Goal: Transaction & Acquisition: Purchase product/service

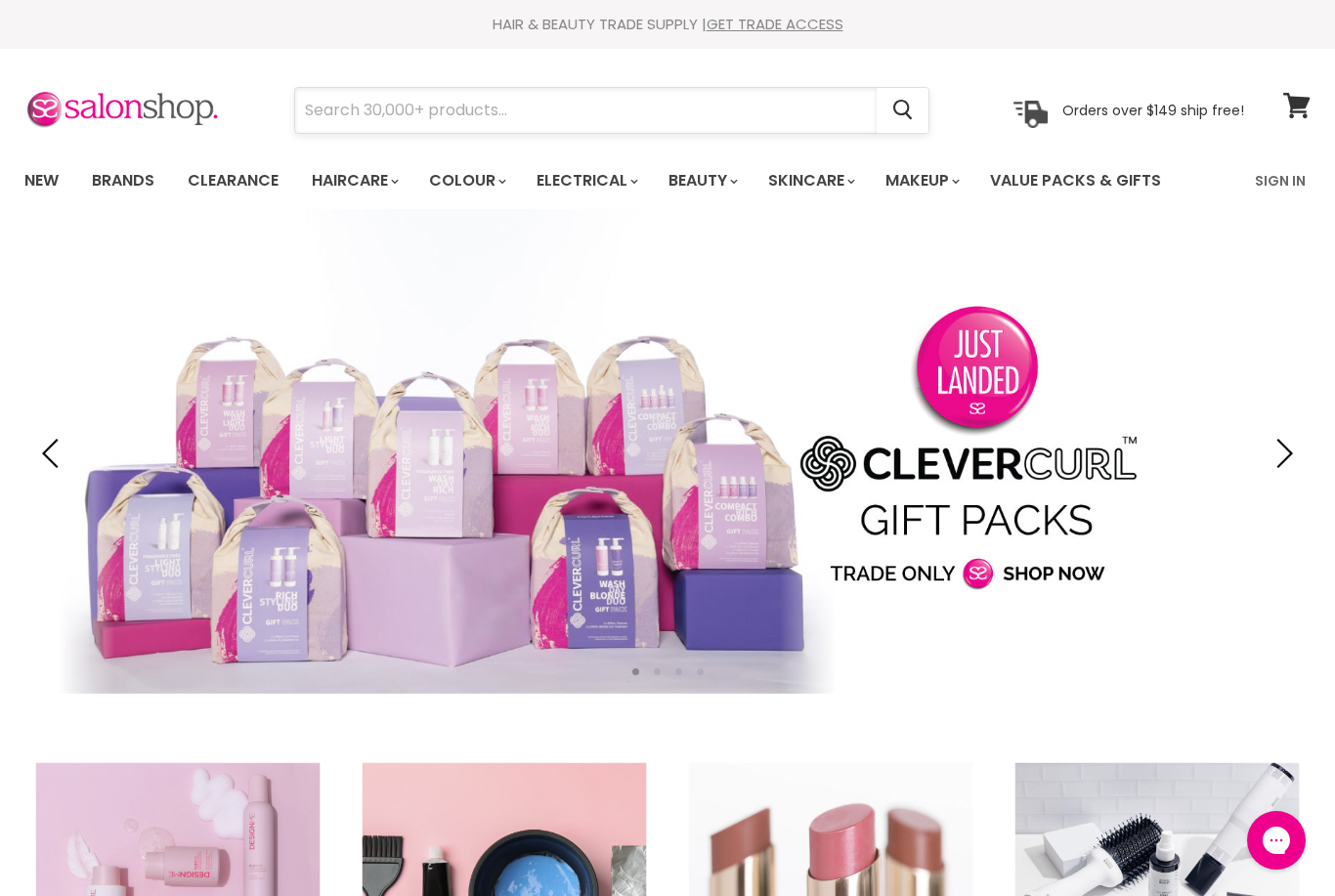
click at [393, 106] on input "Search" at bounding box center [586, 110] width 582 height 45
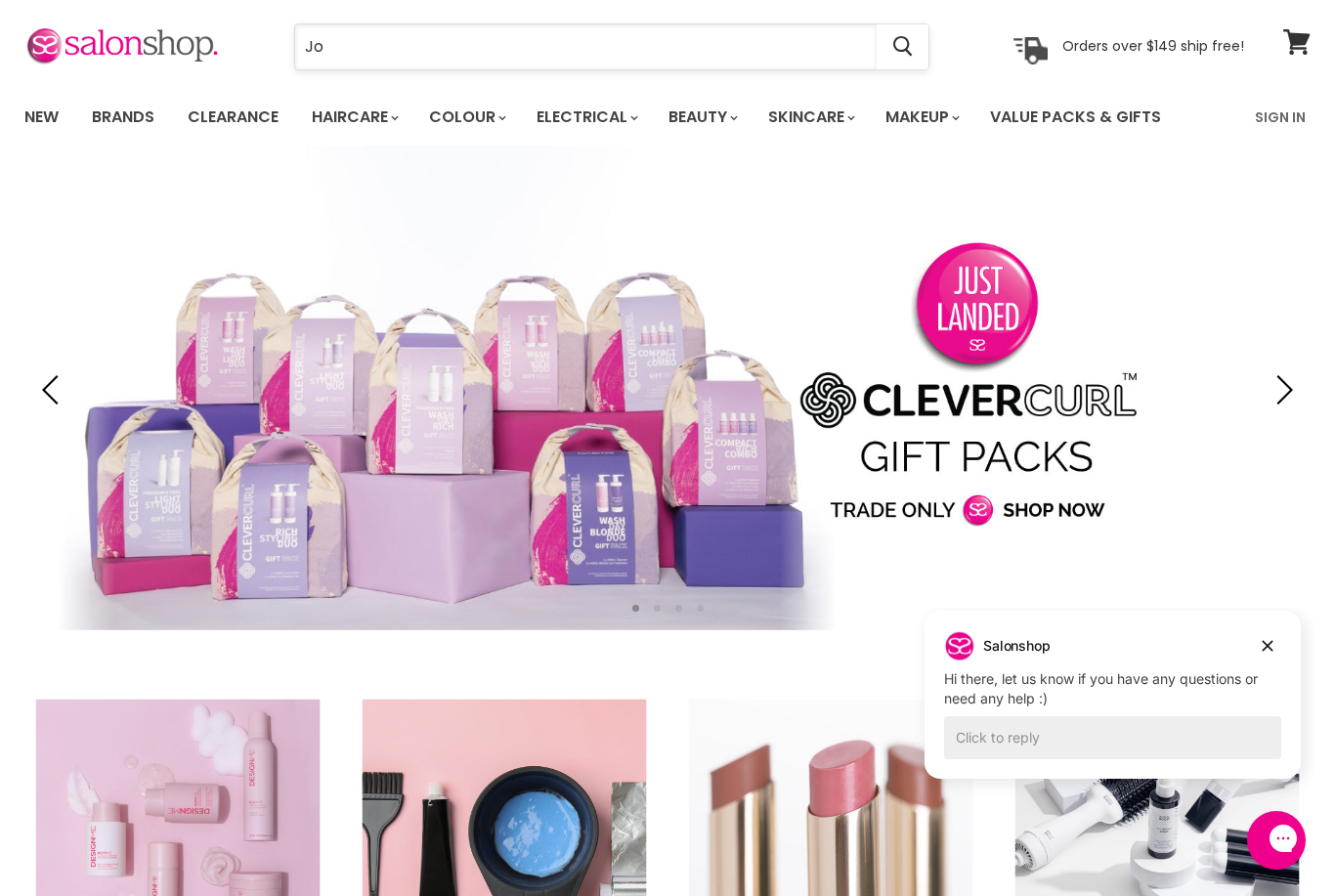
click at [428, 54] on input "Jo" at bounding box center [586, 46] width 582 height 45
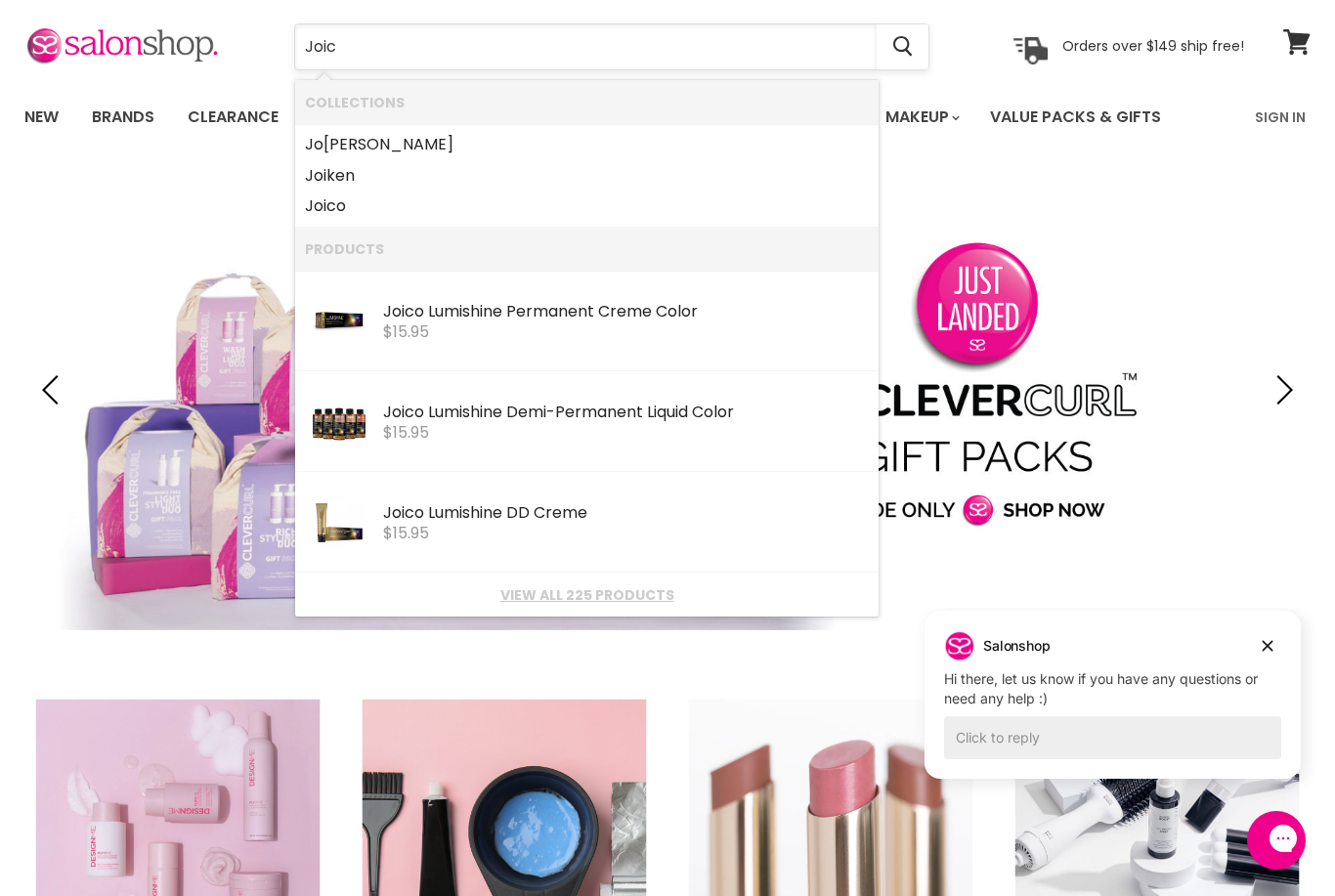
type input "Joico"
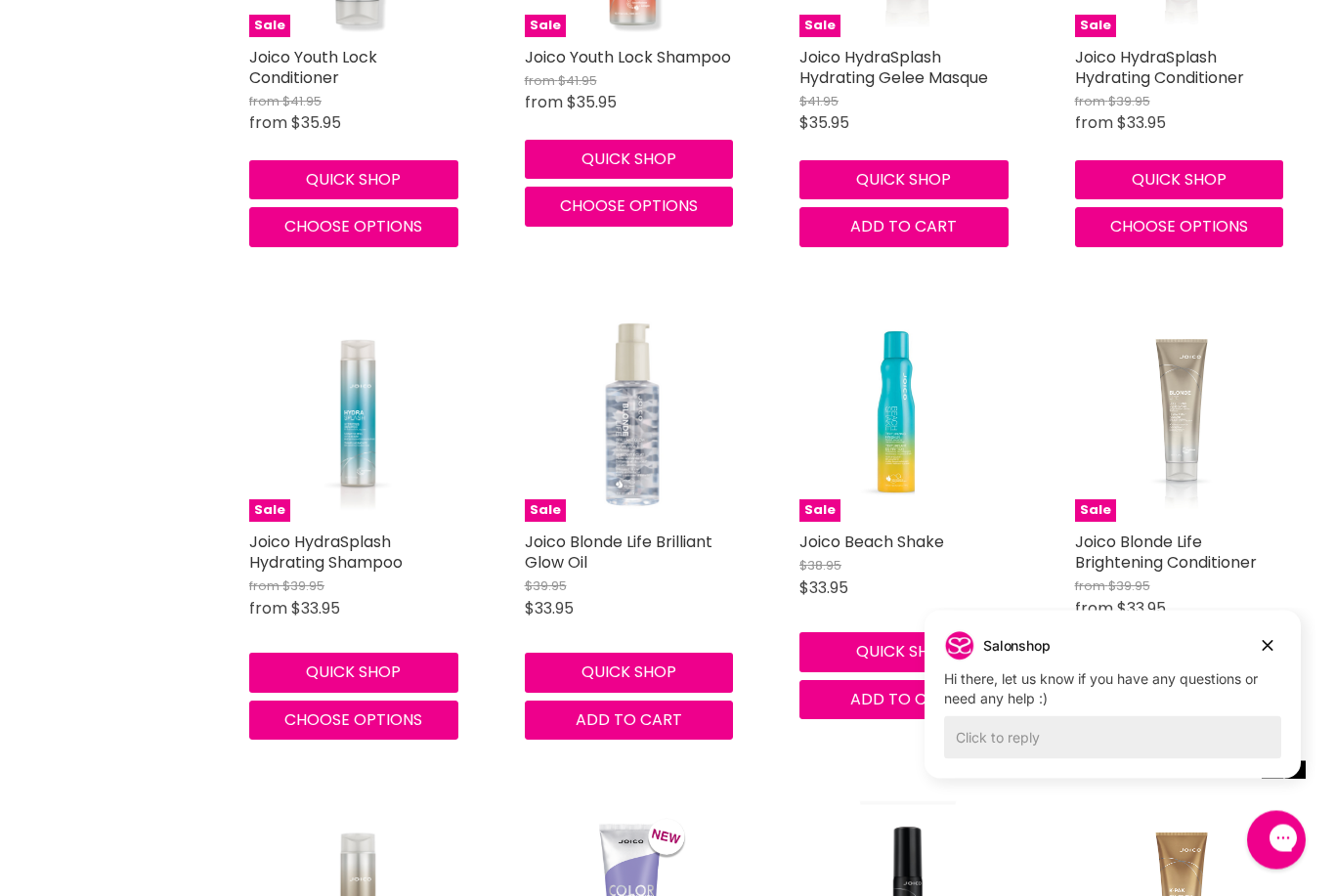
scroll to position [3051, 0]
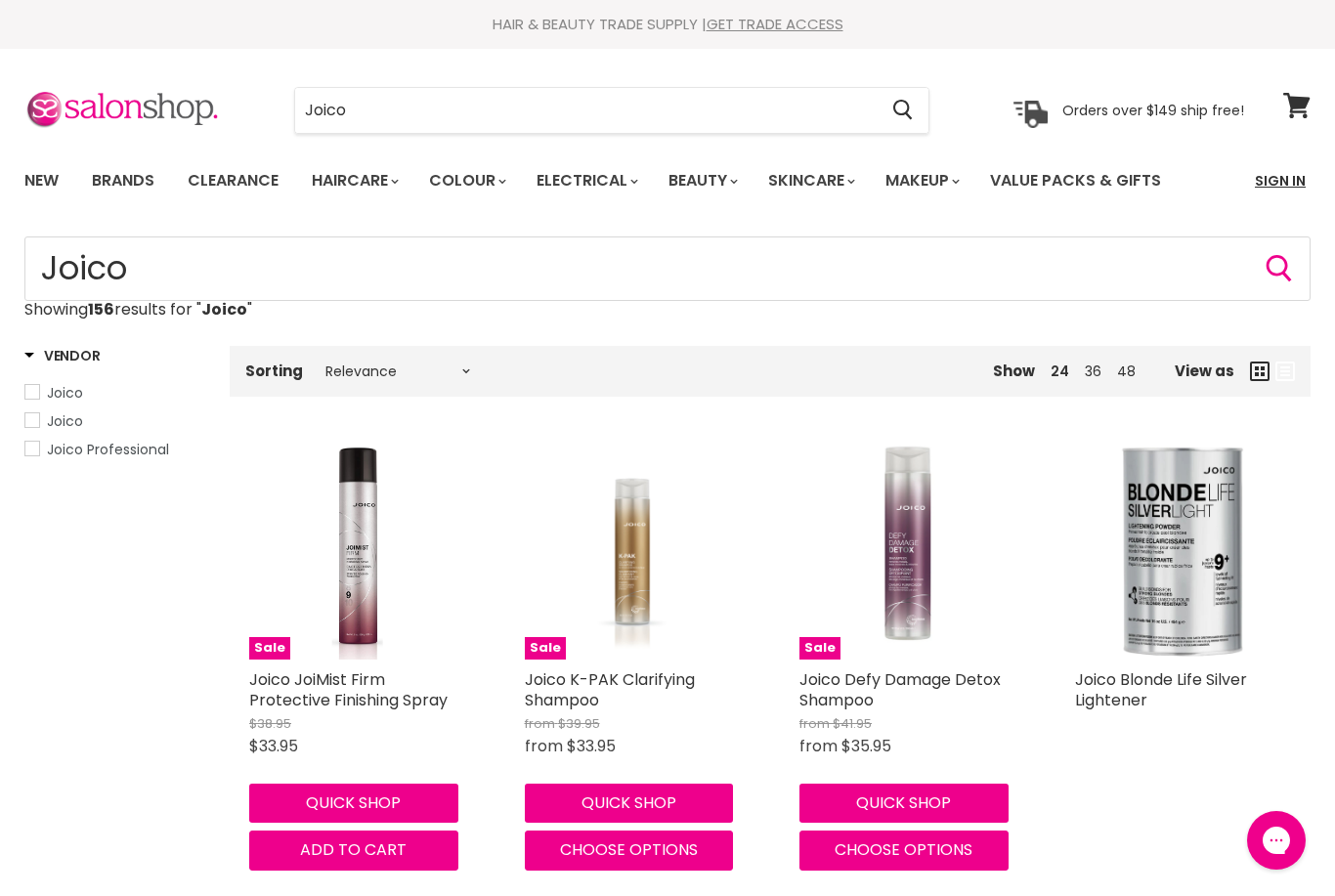
click at [1262, 190] on link "Sign In" at bounding box center [1280, 181] width 74 height 41
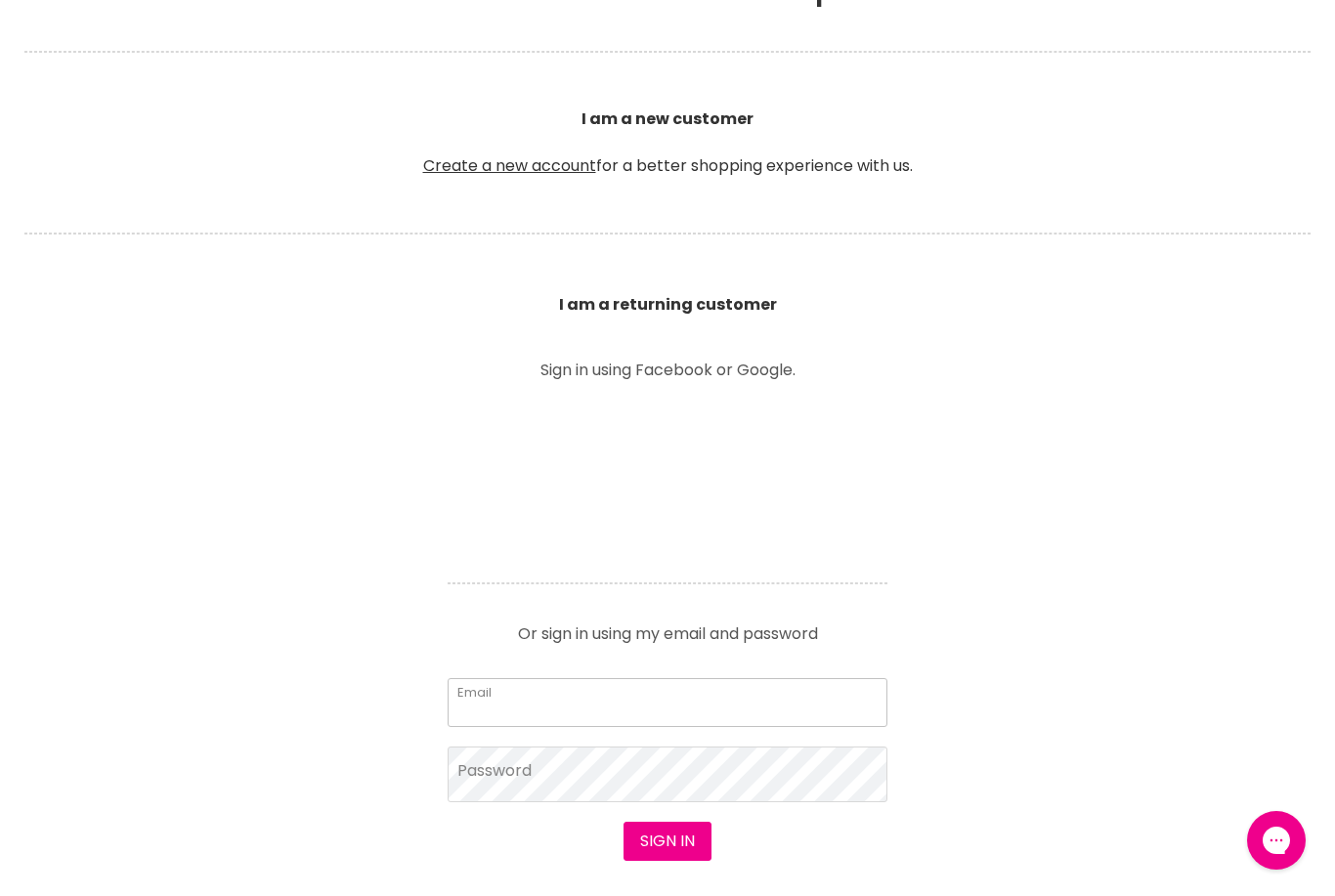
click at [733, 459] on html "Skip to content HAIR & BEAUTY TRADE SUPPLY | GET TRADE ACCESS HAIR & BEAUTY TRA…" at bounding box center [668, 10] width 1335 height 896
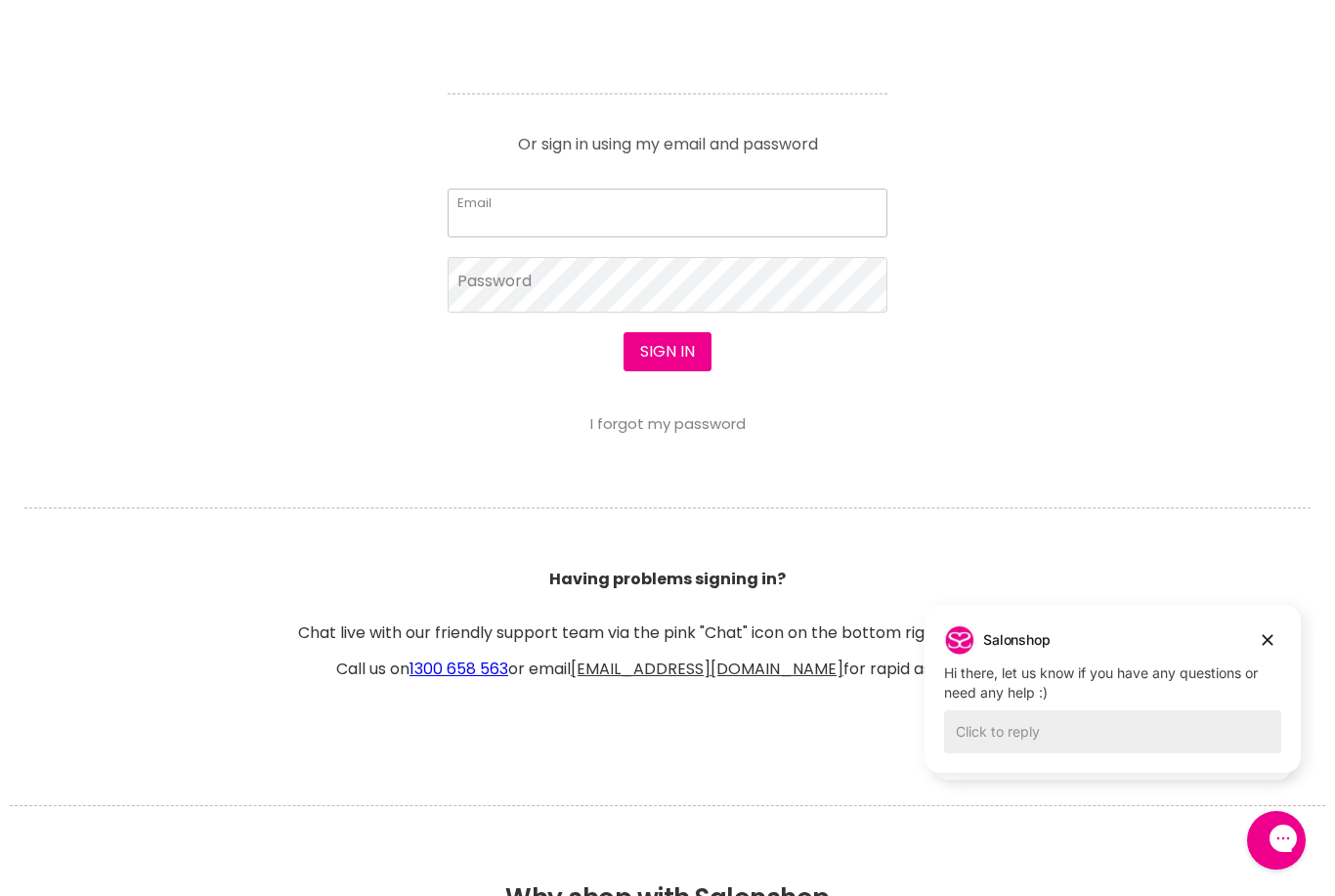
click at [531, 216] on input "Email" at bounding box center [668, 213] width 440 height 49
type input "slg.hair@outlook.com"
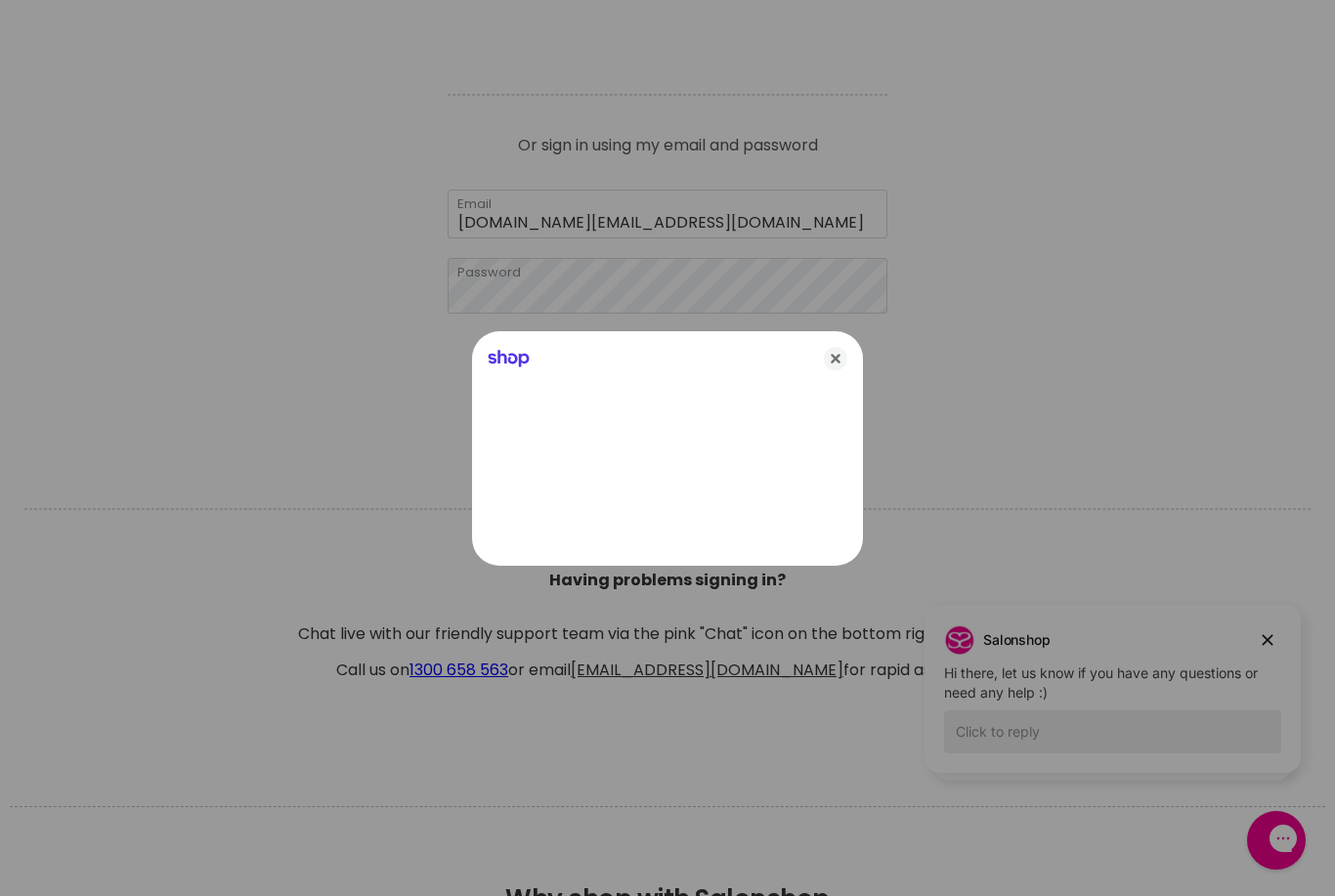
scroll to position [835, 0]
click at [830, 370] on icon "Close" at bounding box center [836, 359] width 24 height 24
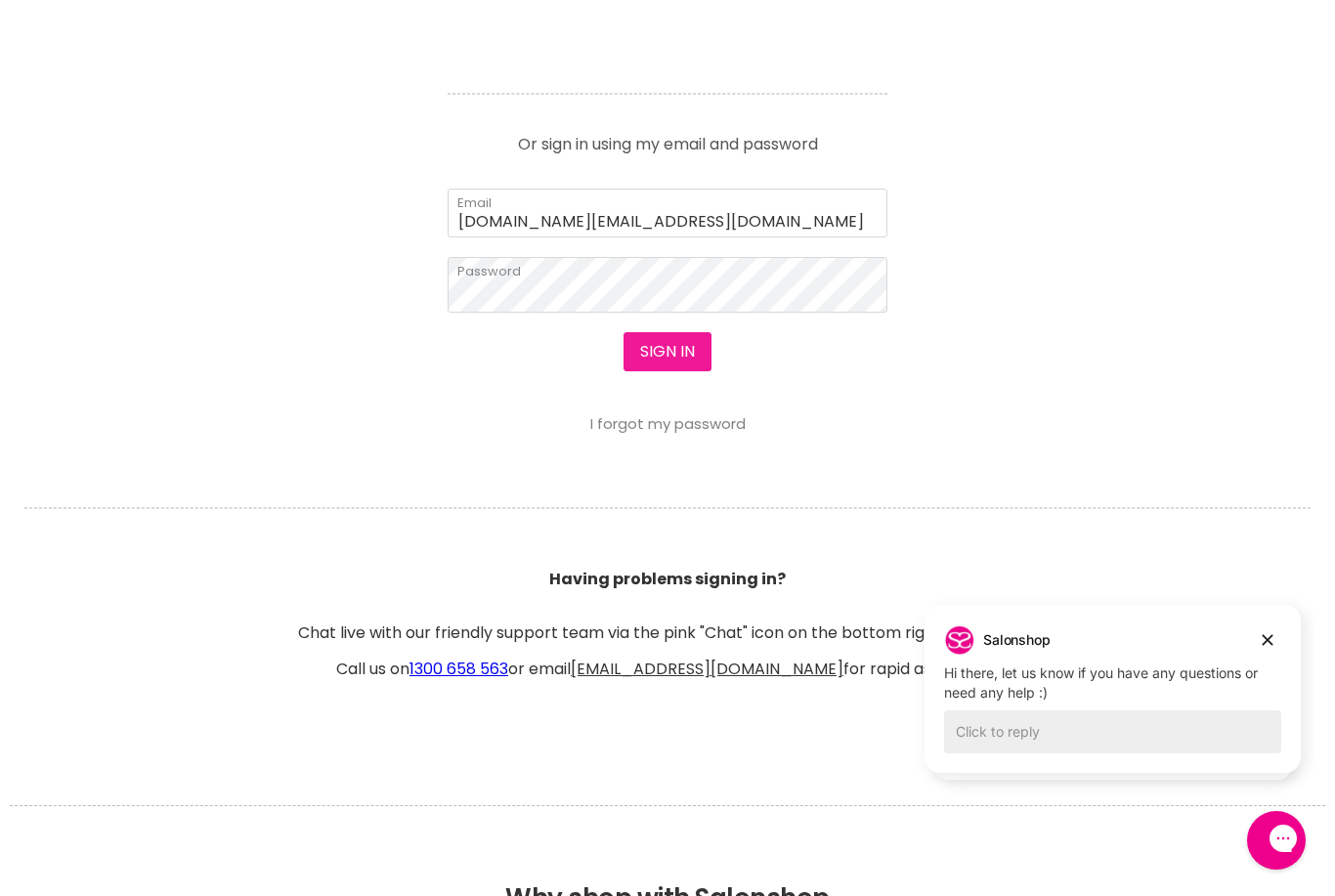
click at [685, 347] on button "Sign in" at bounding box center [668, 351] width 88 height 39
click at [676, 360] on button "Sign in" at bounding box center [668, 351] width 88 height 39
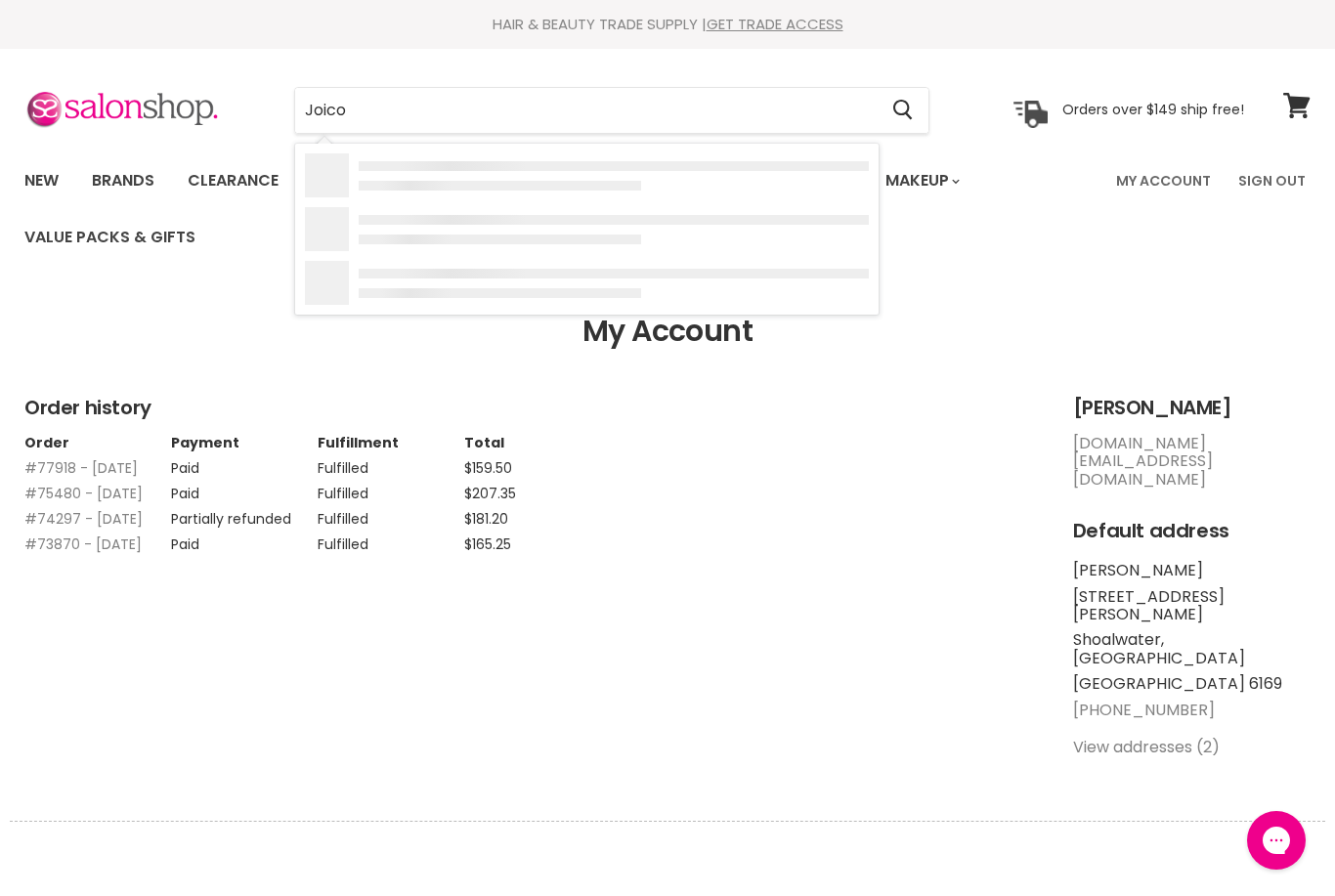
type input "Joico"
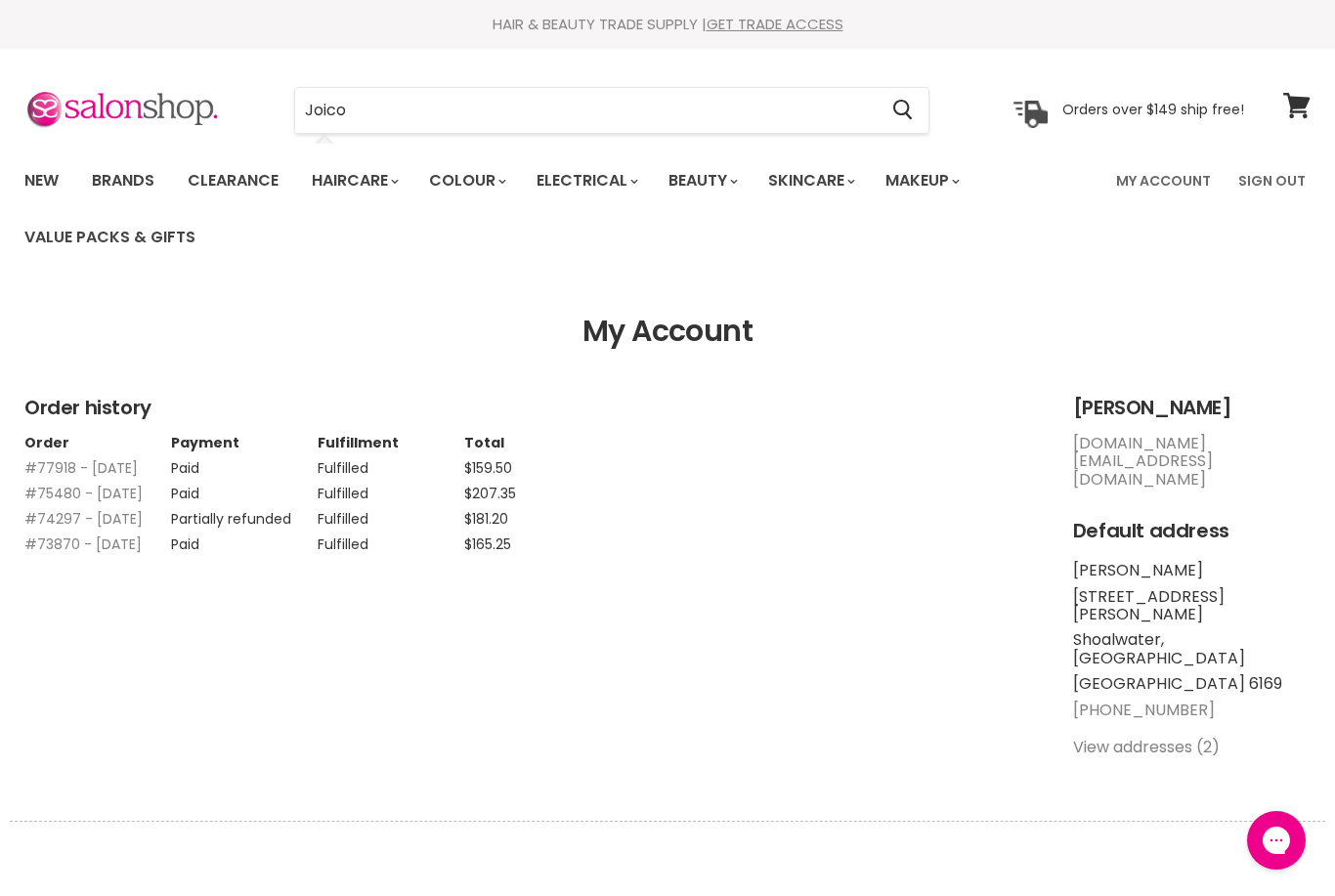
scroll to position [64, 0]
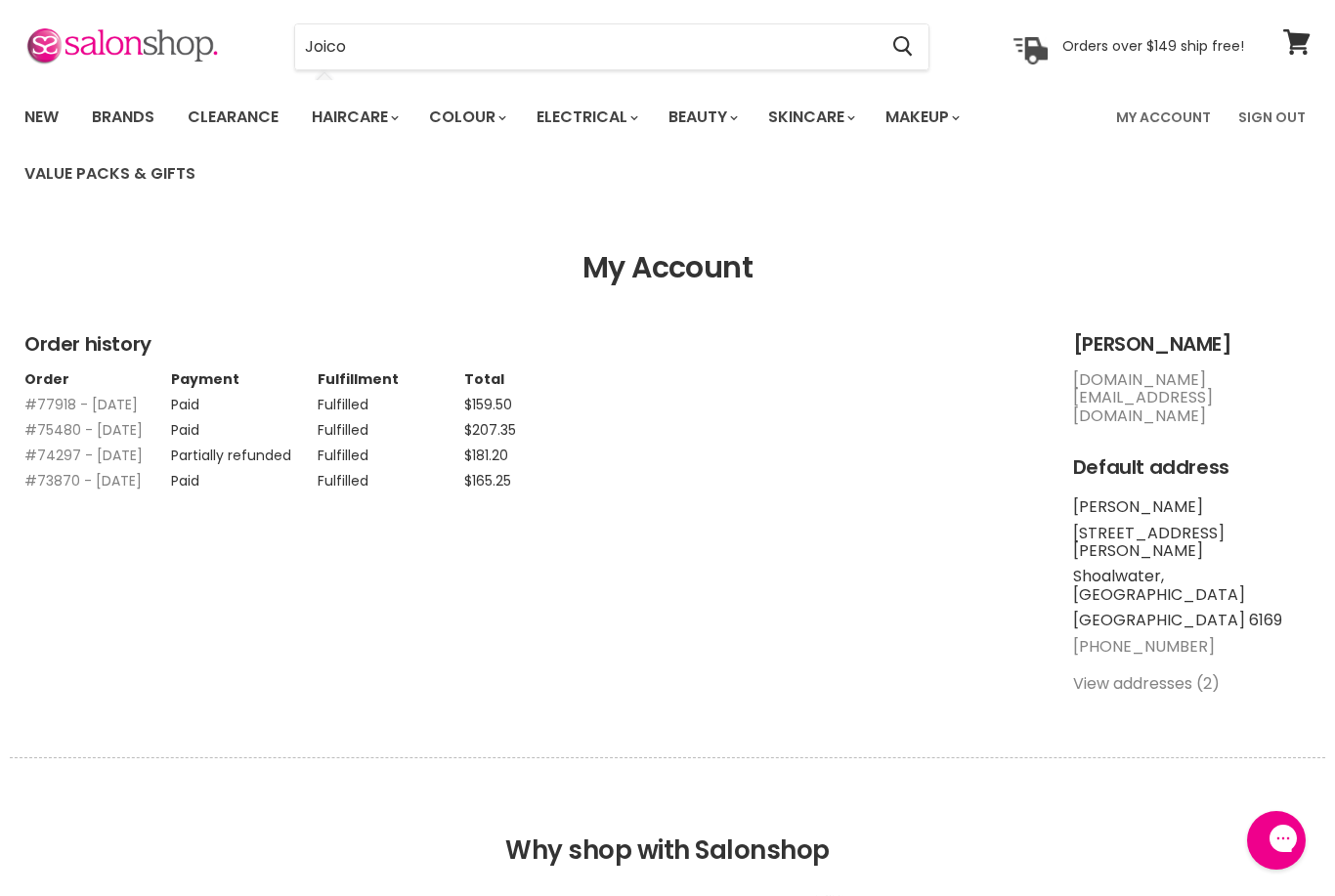
click at [723, 42] on input "Joico" at bounding box center [586, 46] width 582 height 45
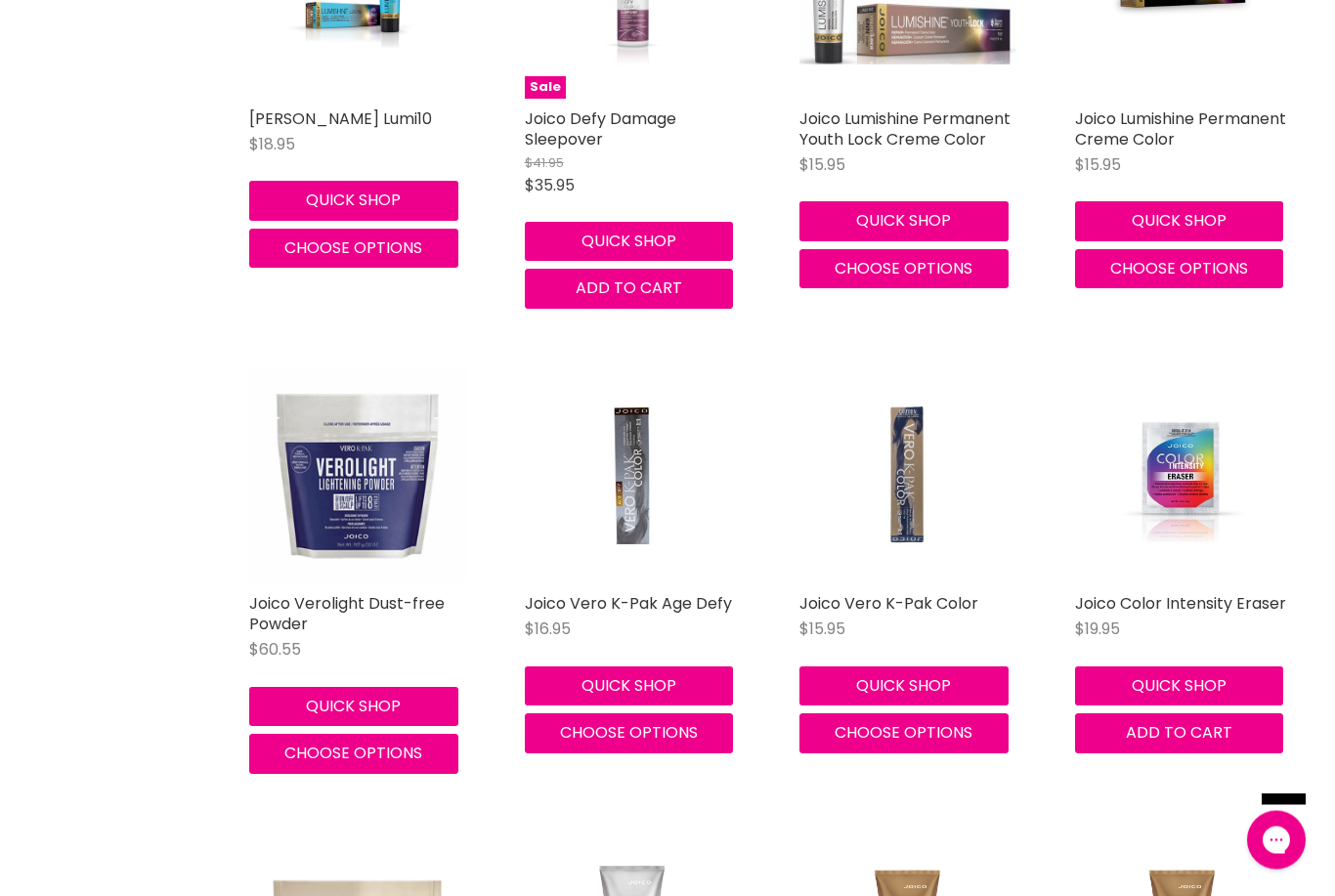
scroll to position [7921, 0]
click at [656, 489] on img "Main content" at bounding box center [632, 476] width 145 height 218
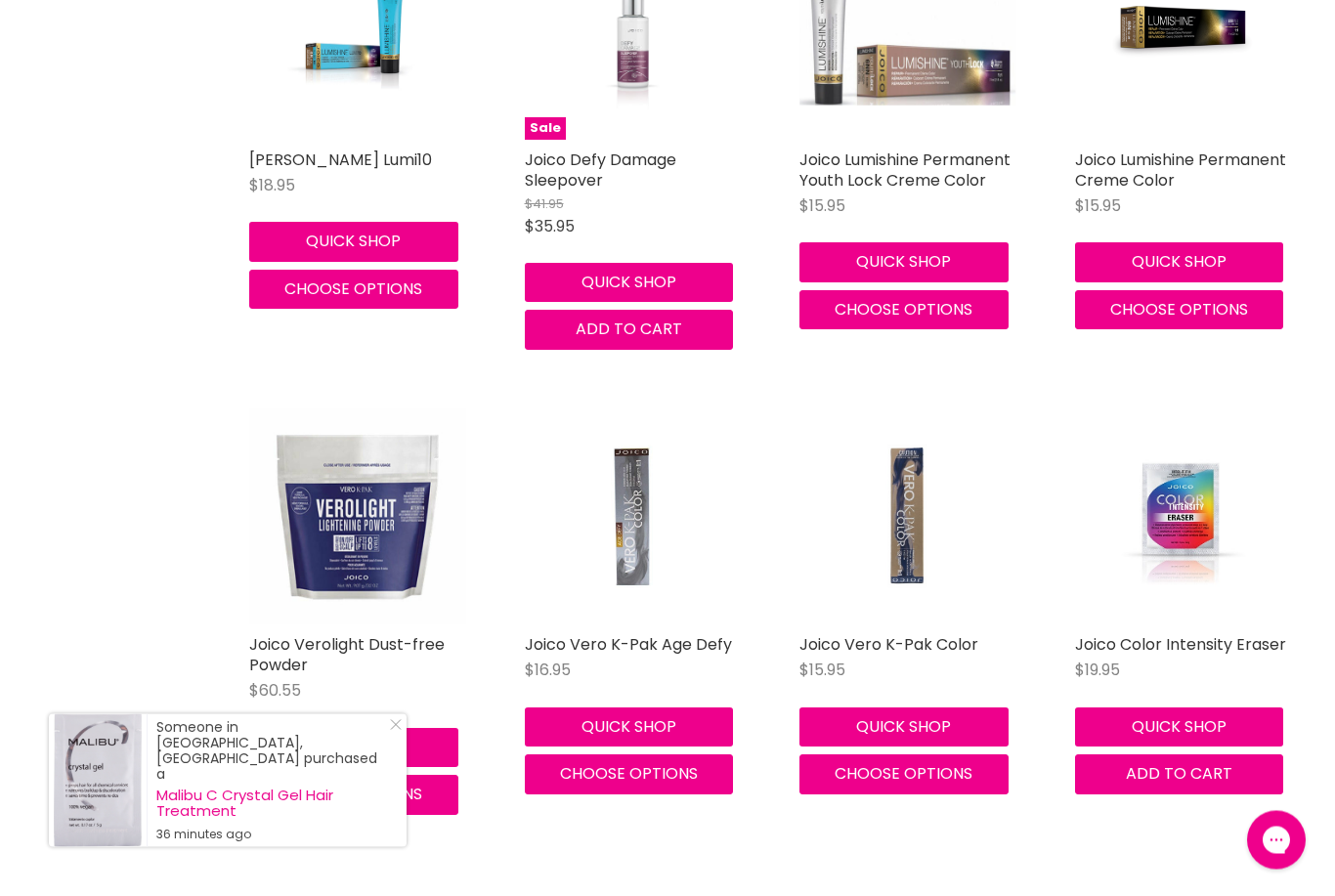
scroll to position [7881, 0]
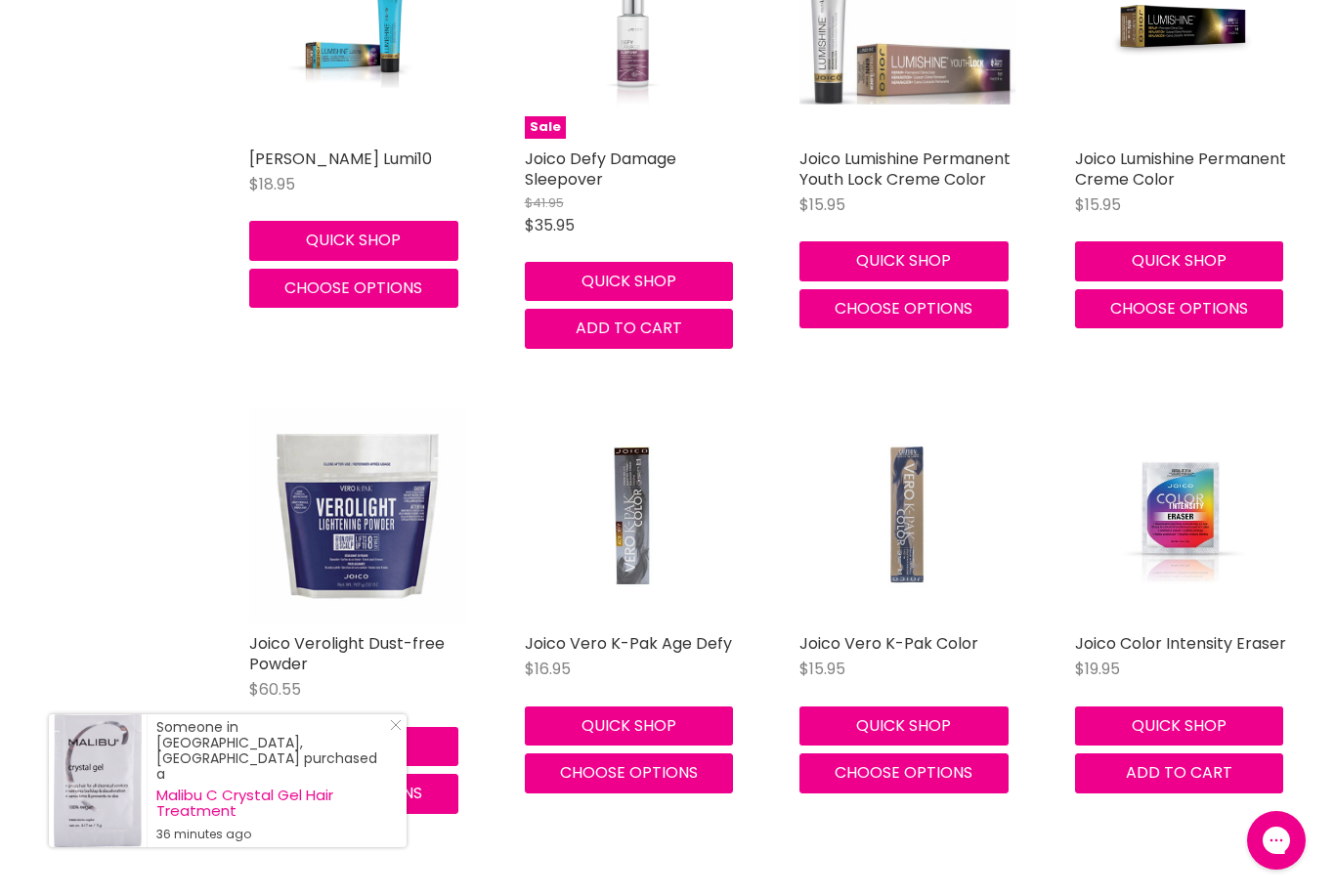
click at [925, 449] on img "Main content" at bounding box center [908, 517] width 145 height 218
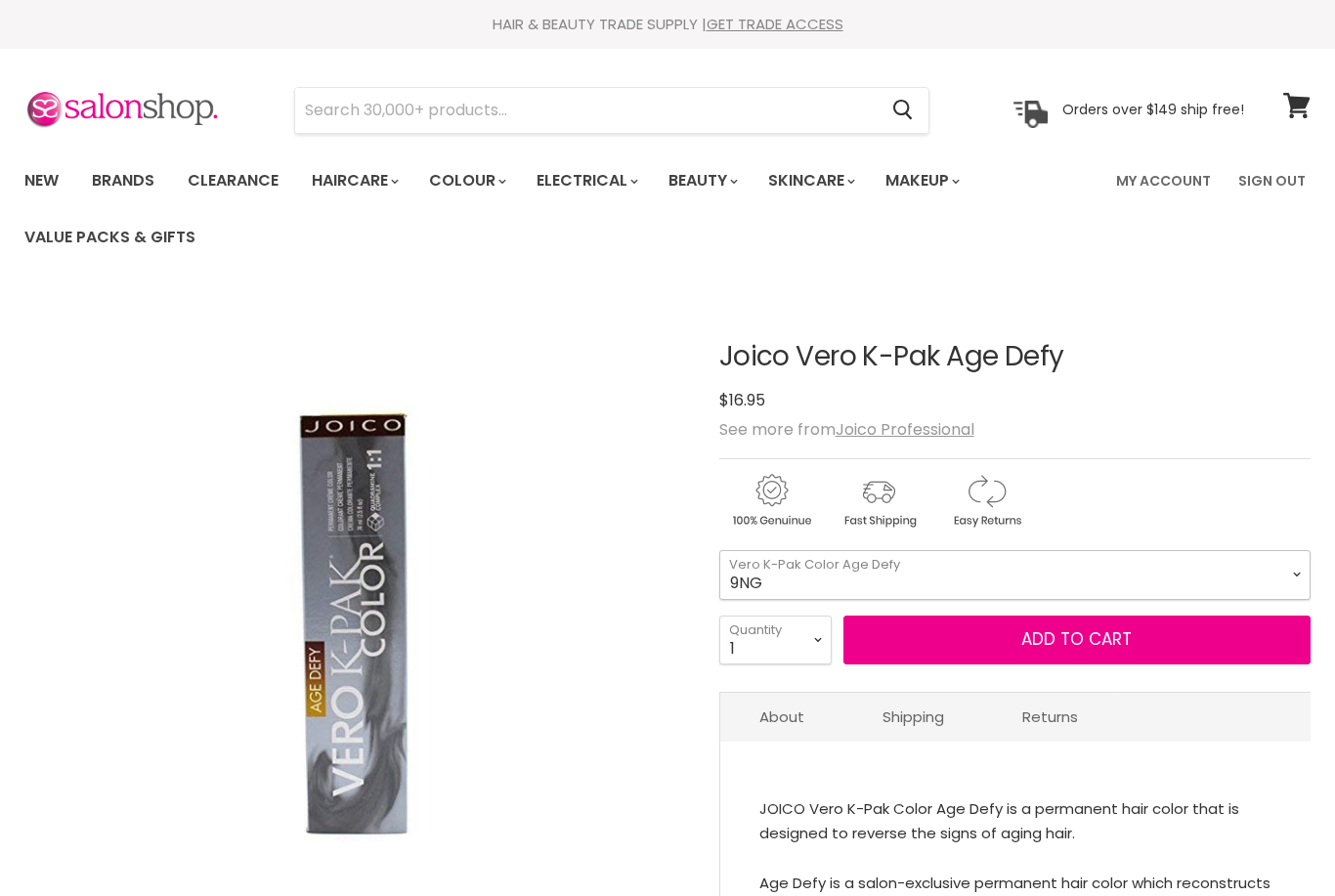
click at [1189, 592] on select "9NG 8NG 7NG 6NG 5NG 4NG 8GC 7CG 6CG 6NR 5NR 5NRM 4NRV 10NN 9NN" at bounding box center [1015, 575] width 592 height 49
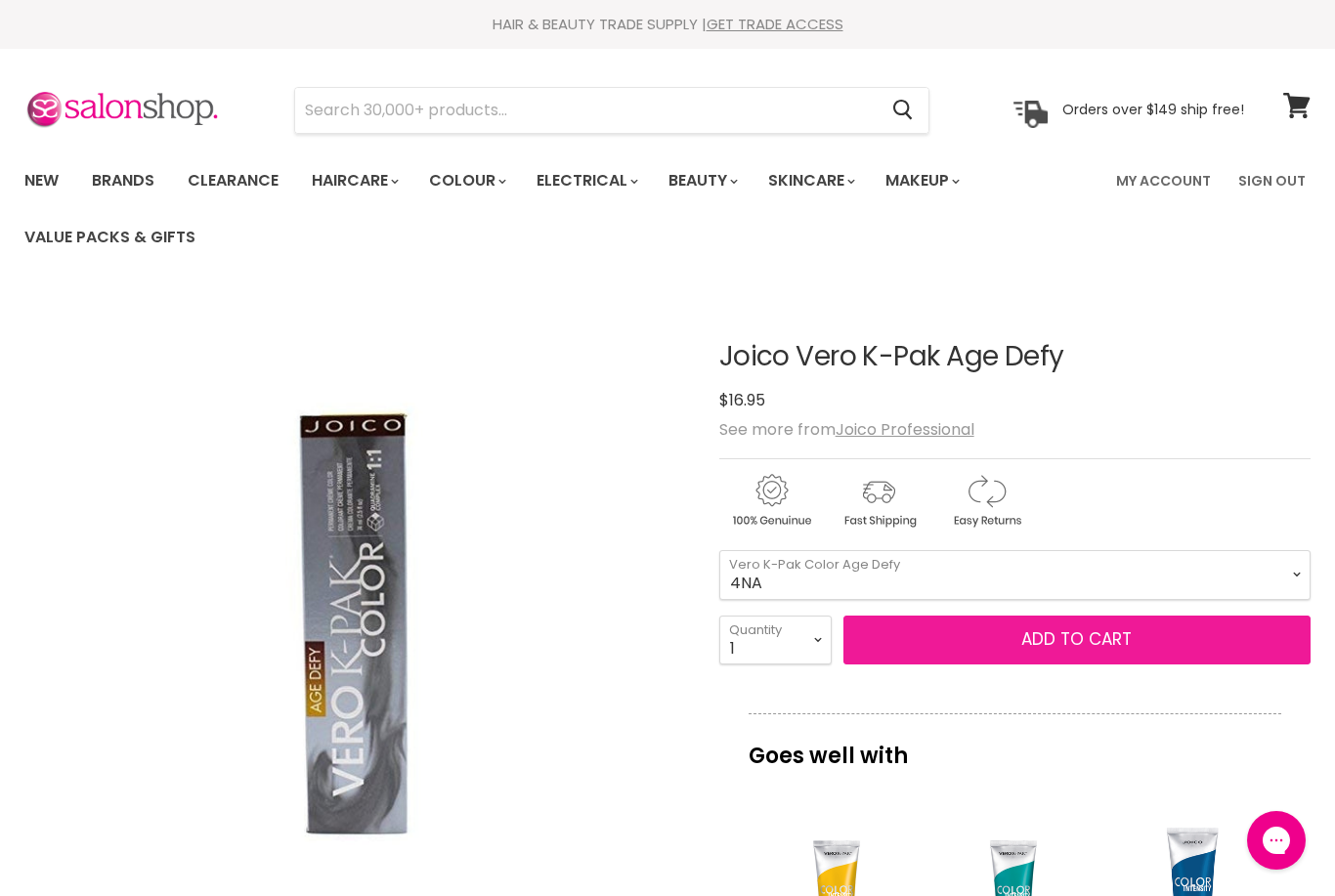
click at [988, 637] on button "Add to cart" at bounding box center [1078, 640] width 467 height 49
click at [1228, 642] on button "Add to cart" at bounding box center [1078, 640] width 467 height 49
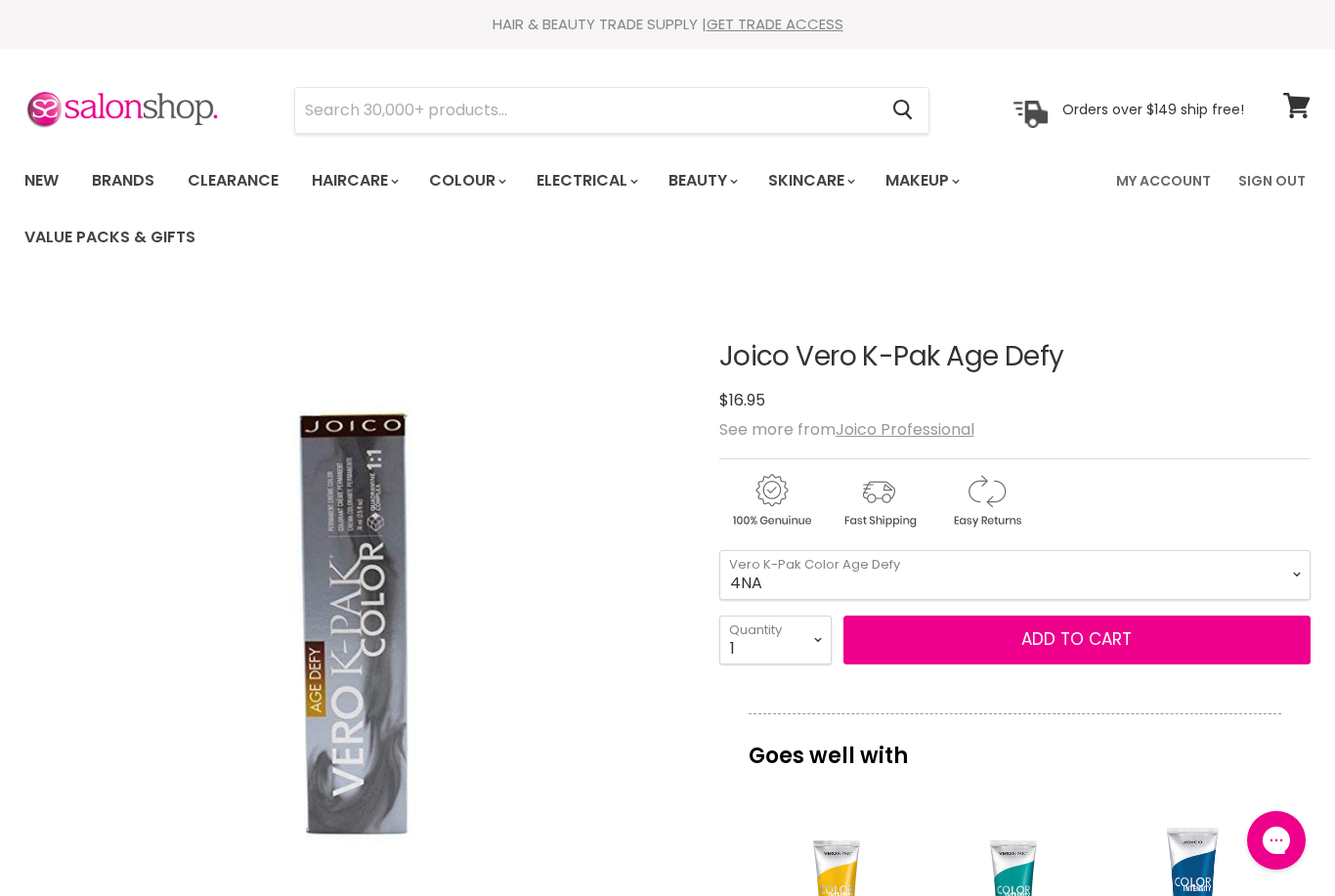
click at [1158, 576] on select "9NG 8NG 7NG 6NG 5NG 4NG 8GC 7CG 6CG 6NR 5NR 5NRM 4NRV 10NN 9NN" at bounding box center [1015, 575] width 592 height 49
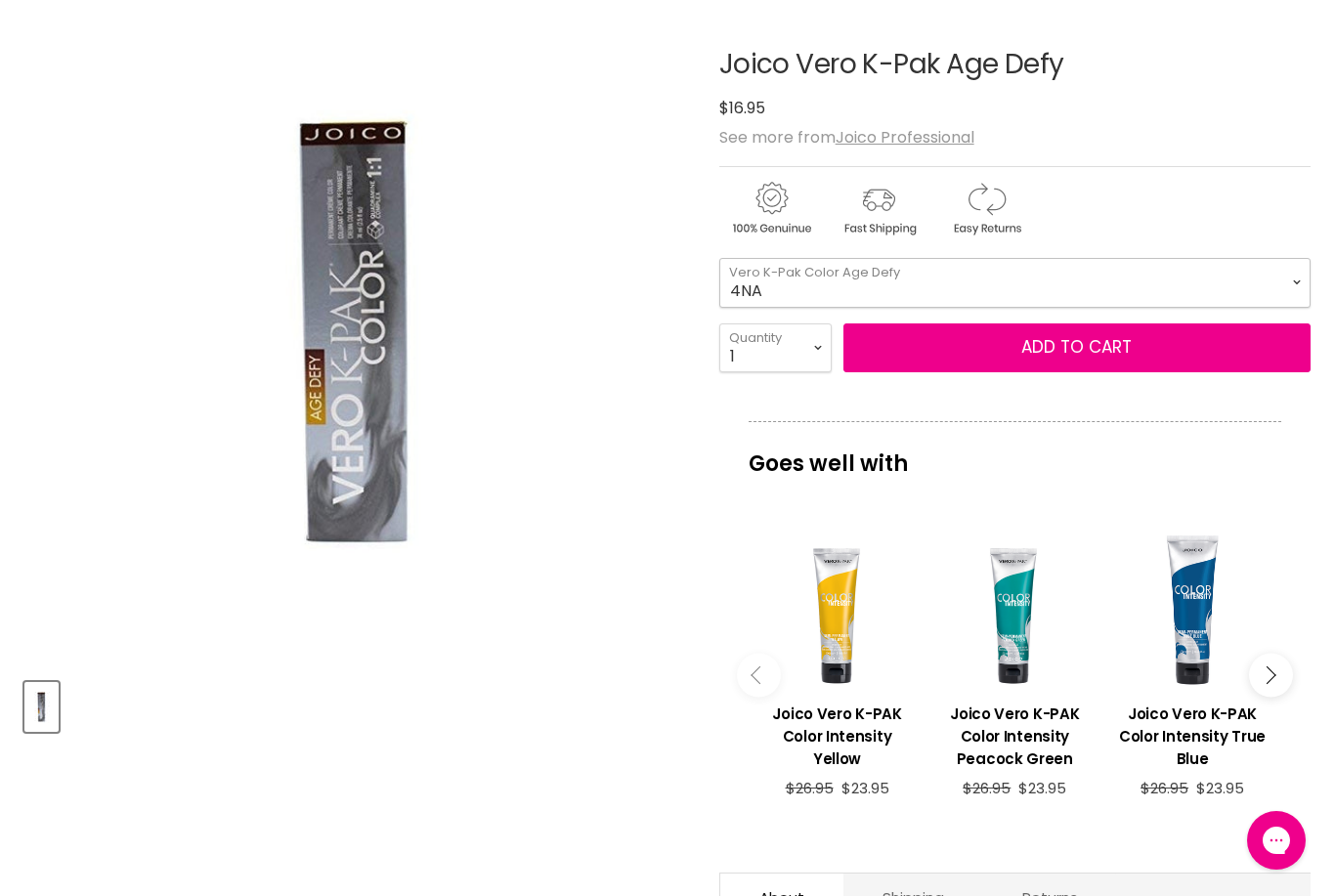
click at [1109, 282] on select "9NG 8NG 7NG 6NG 5NG 4NG 8GC 7CG 6CG 6NR 5NR 5NRM 4NRV 10NN 9NN" at bounding box center [1015, 282] width 592 height 49
select select "6NGC"
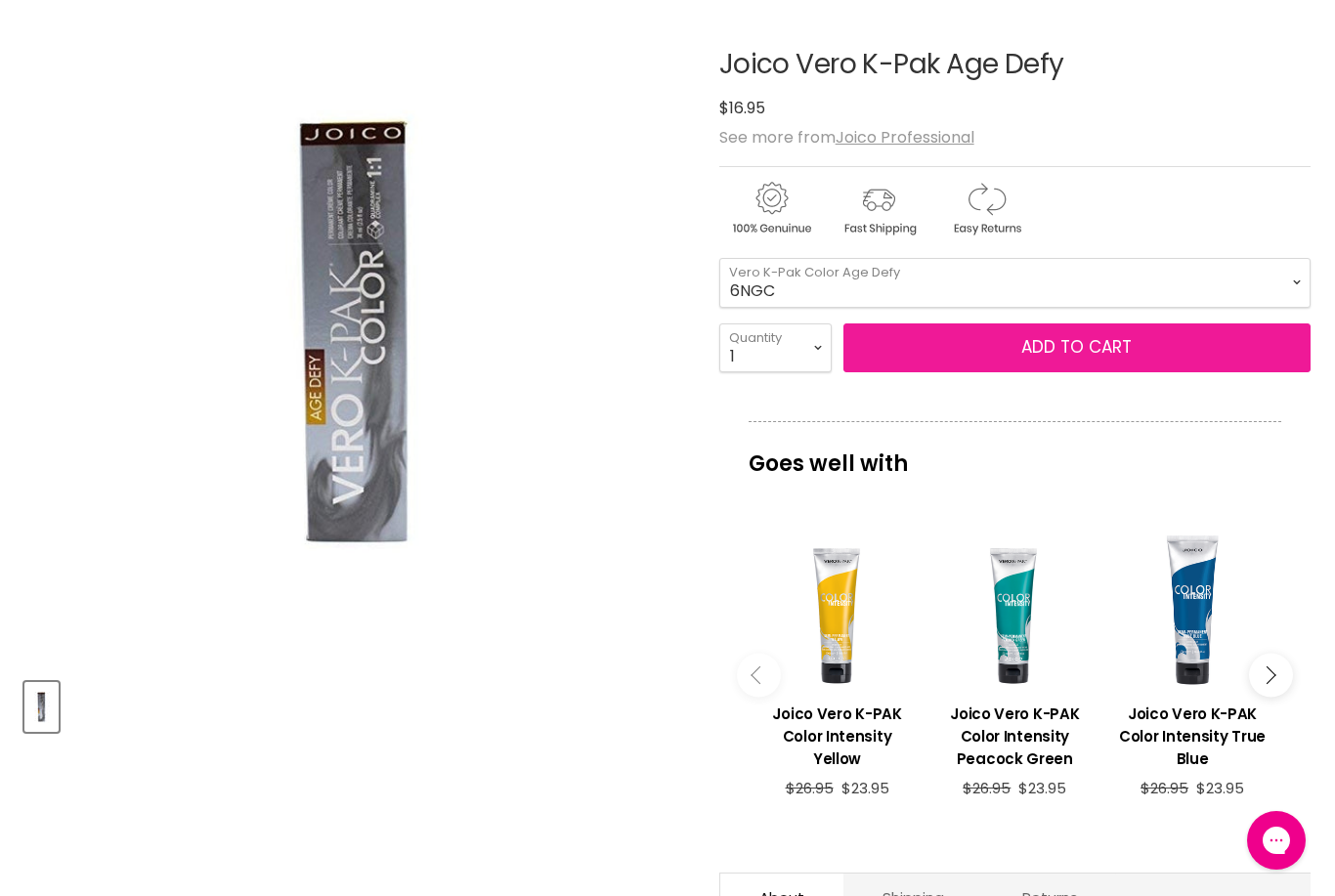
click at [1099, 345] on button "Add to cart" at bounding box center [1078, 347] width 467 height 49
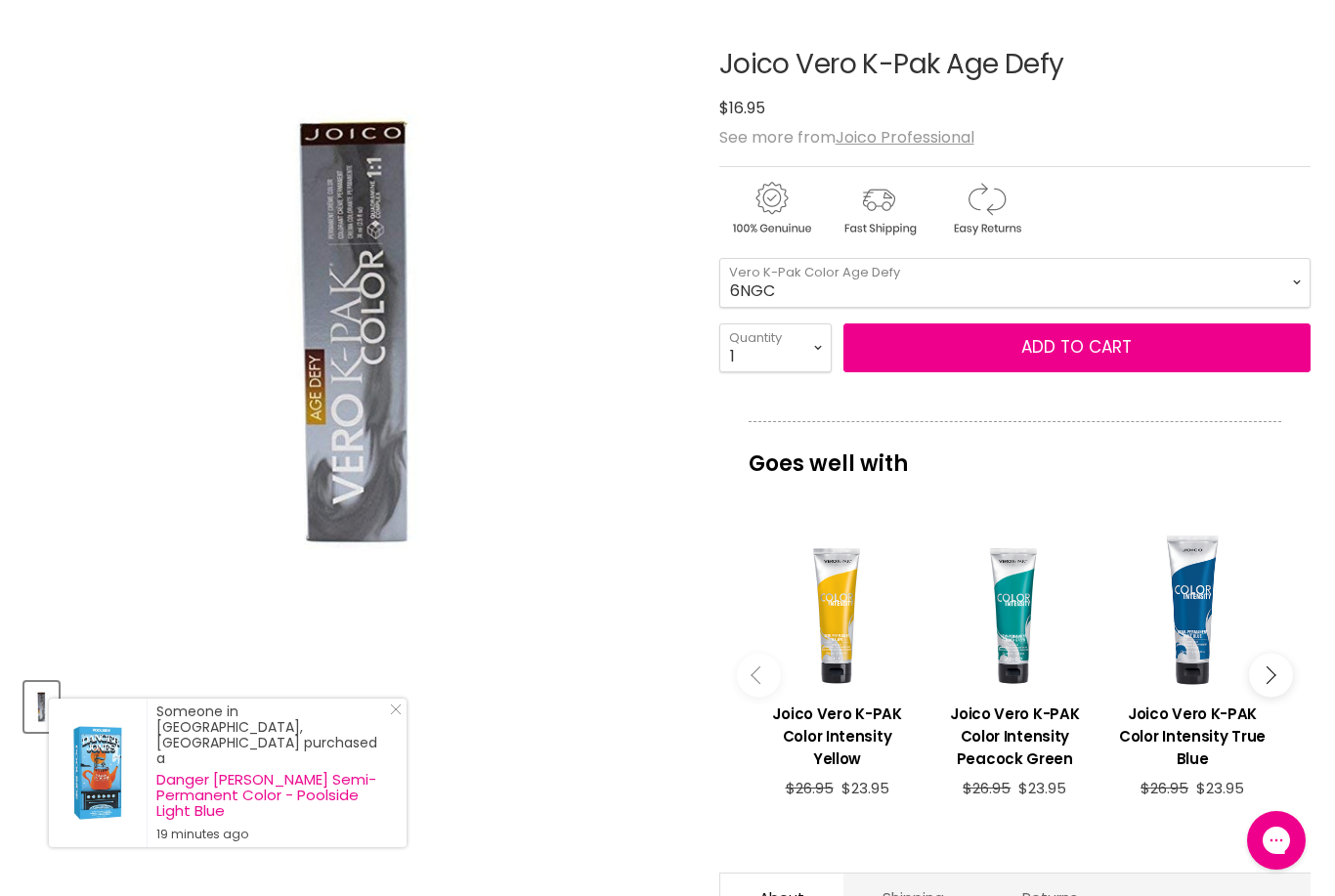
click at [1184, 299] on select "9NG 8NG 7NG 6NG 5NG 4NG 8GC 7CG 6CG 6NR 5NR 5NRM 4NRV 10NN 9NN" at bounding box center [1015, 282] width 592 height 49
click at [1194, 290] on select "9NG 8NG 7NG 6NG 5NG 4NG 8GC 7CG 6CG 6NR 5NR 5NRM 4NRV 10NN 9NN" at bounding box center [1015, 282] width 592 height 49
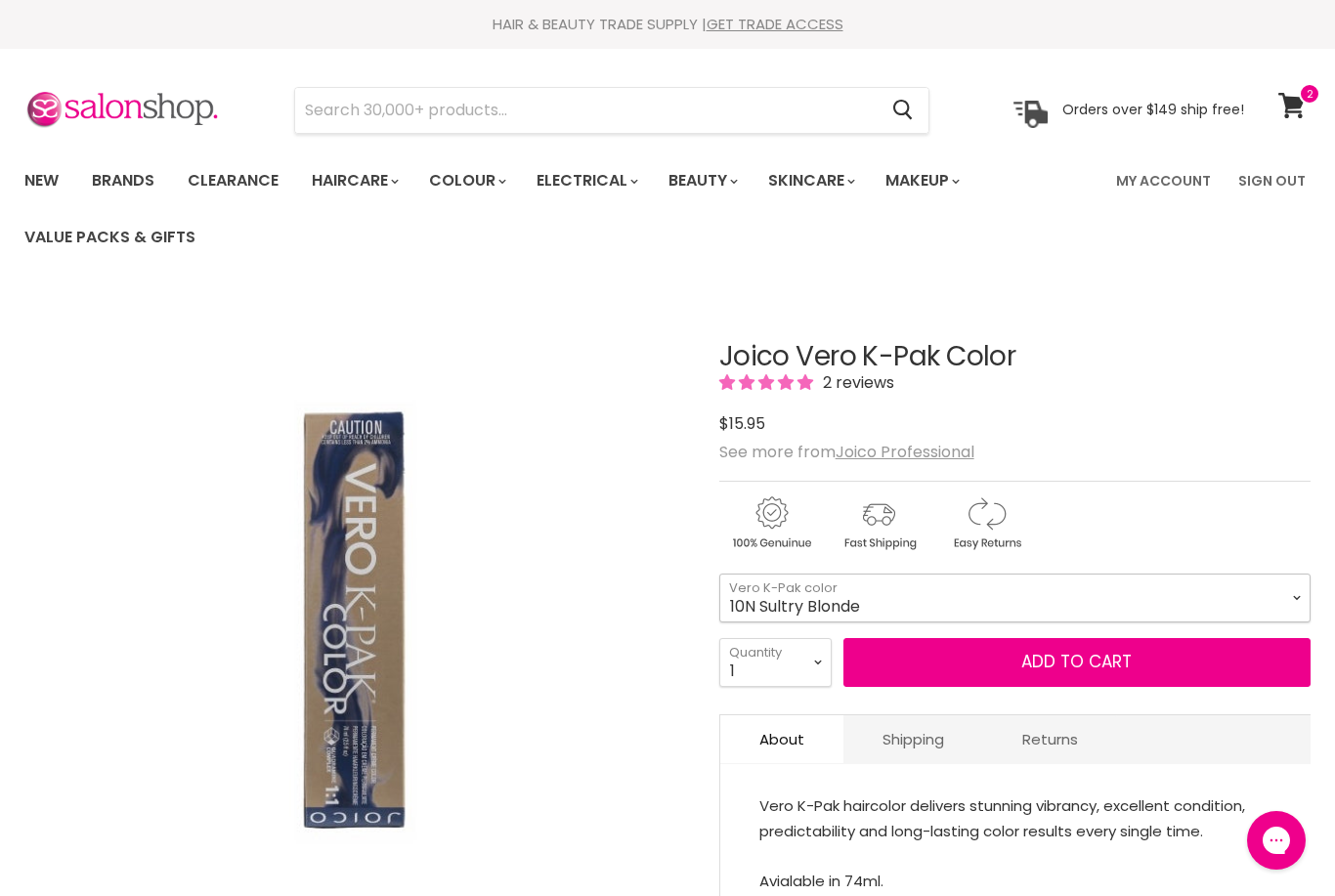
click at [1100, 600] on select "10N Sultry Blonde 9N Blonde 8N Med Blonde 7N Drk Blonde 6N Light Brown 5N Med B…" at bounding box center [1015, 598] width 592 height 49
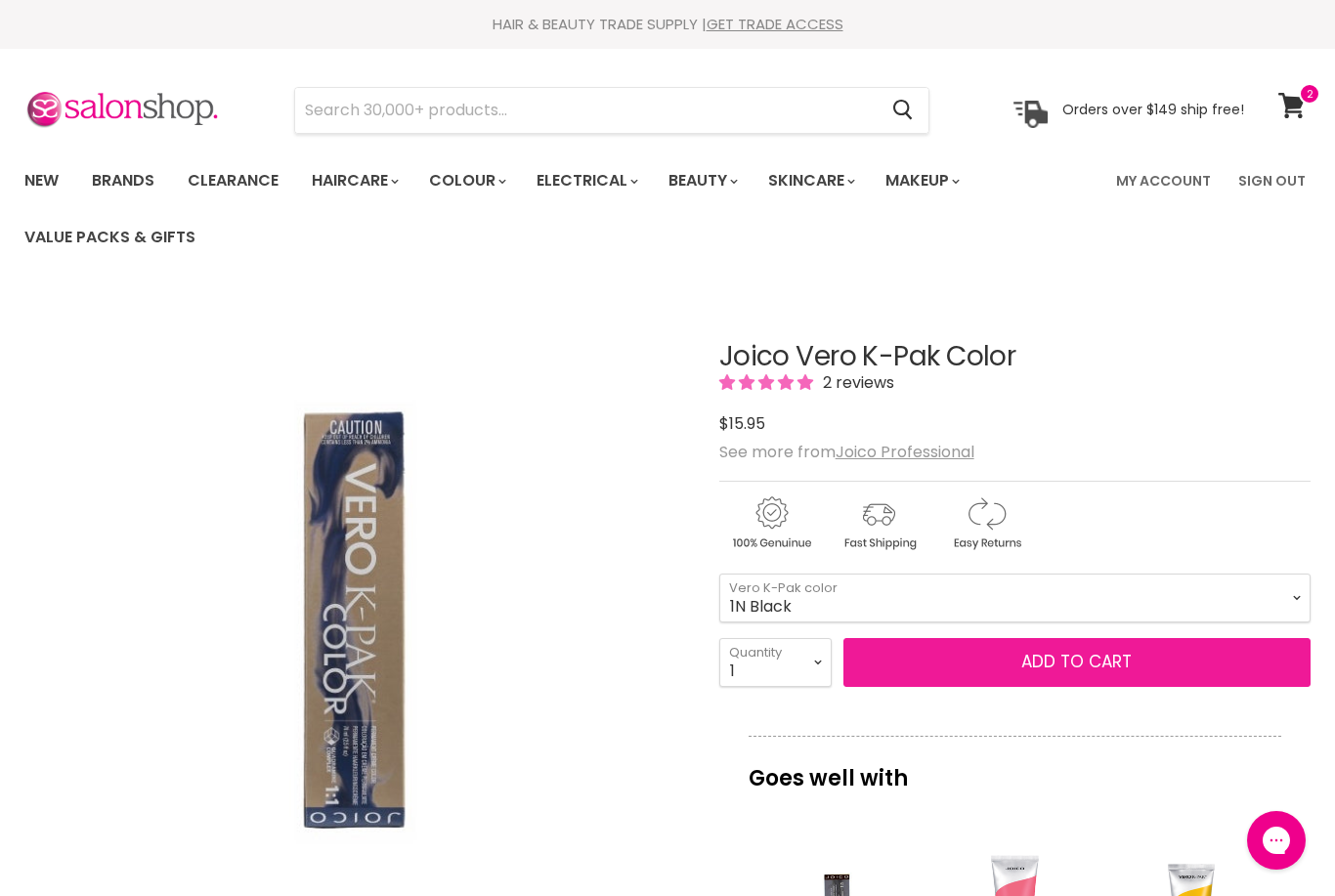
click at [1041, 687] on button "Add to cart" at bounding box center [1078, 663] width 467 height 49
click at [1076, 661] on button "Add to cart" at bounding box center [1078, 663] width 467 height 49
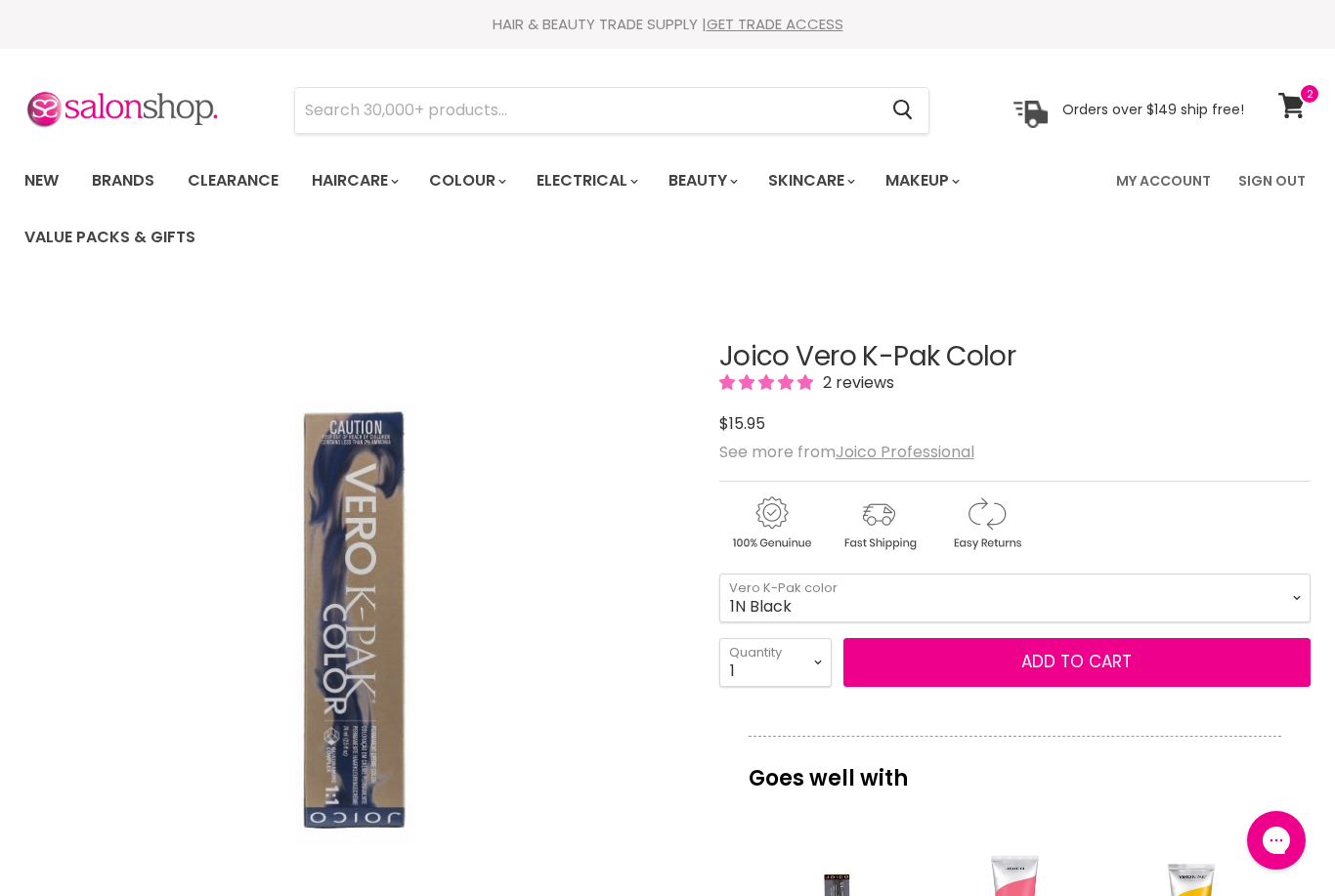
click at [1194, 610] on select "10N Sultry Blonde 9N Blonde 8N Med Blonde 7N Drk Blonde 6N Light Brown 5N Med B…" at bounding box center [1015, 598] width 592 height 49
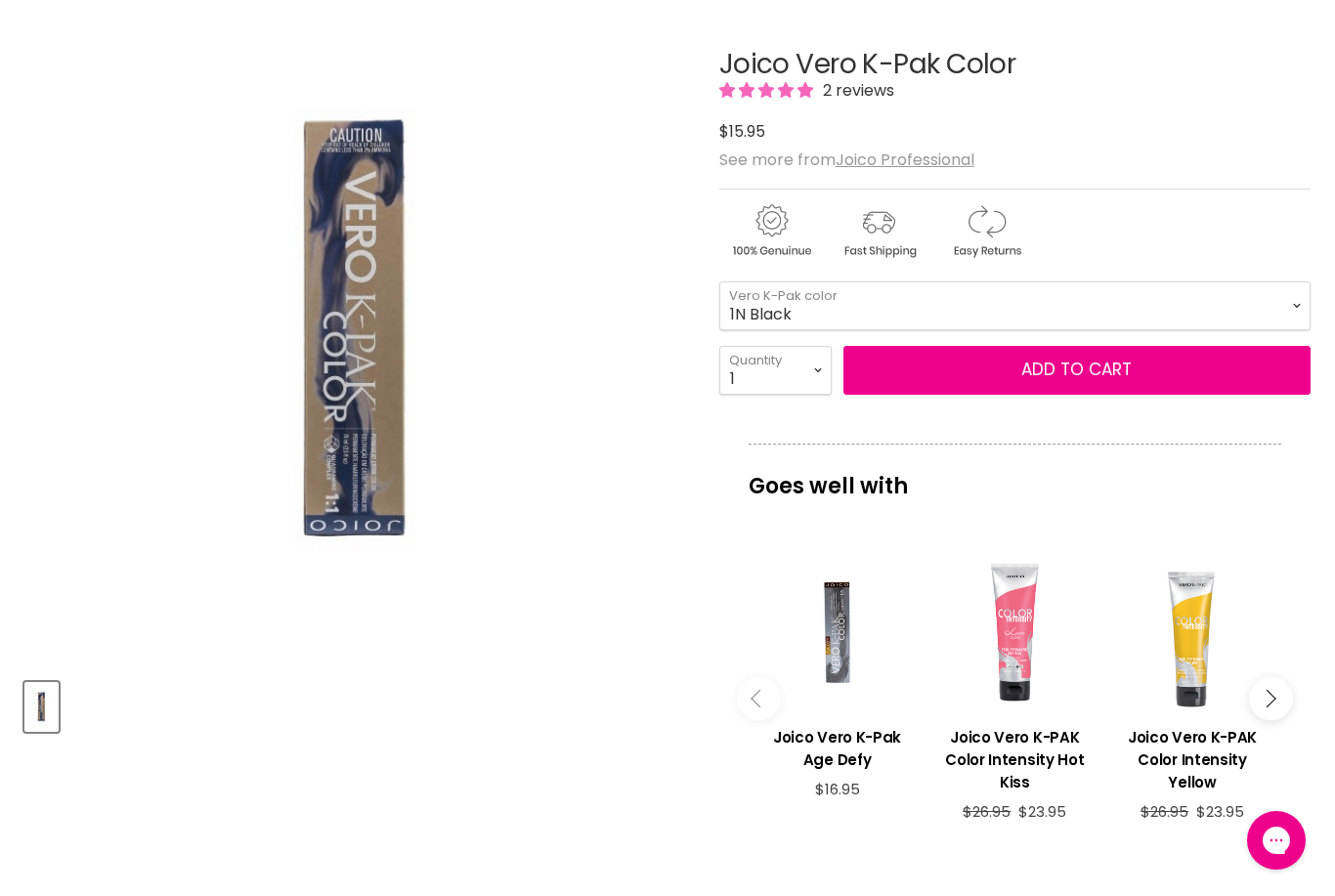
click at [1200, 602] on div "Main content" at bounding box center [1192, 633] width 159 height 159
click at [1209, 310] on select "10N Sultry Blonde 9N Blonde 8N Med Blonde 7N Drk Blonde 6N Light Brown 5N Med B…" at bounding box center [1015, 305] width 592 height 49
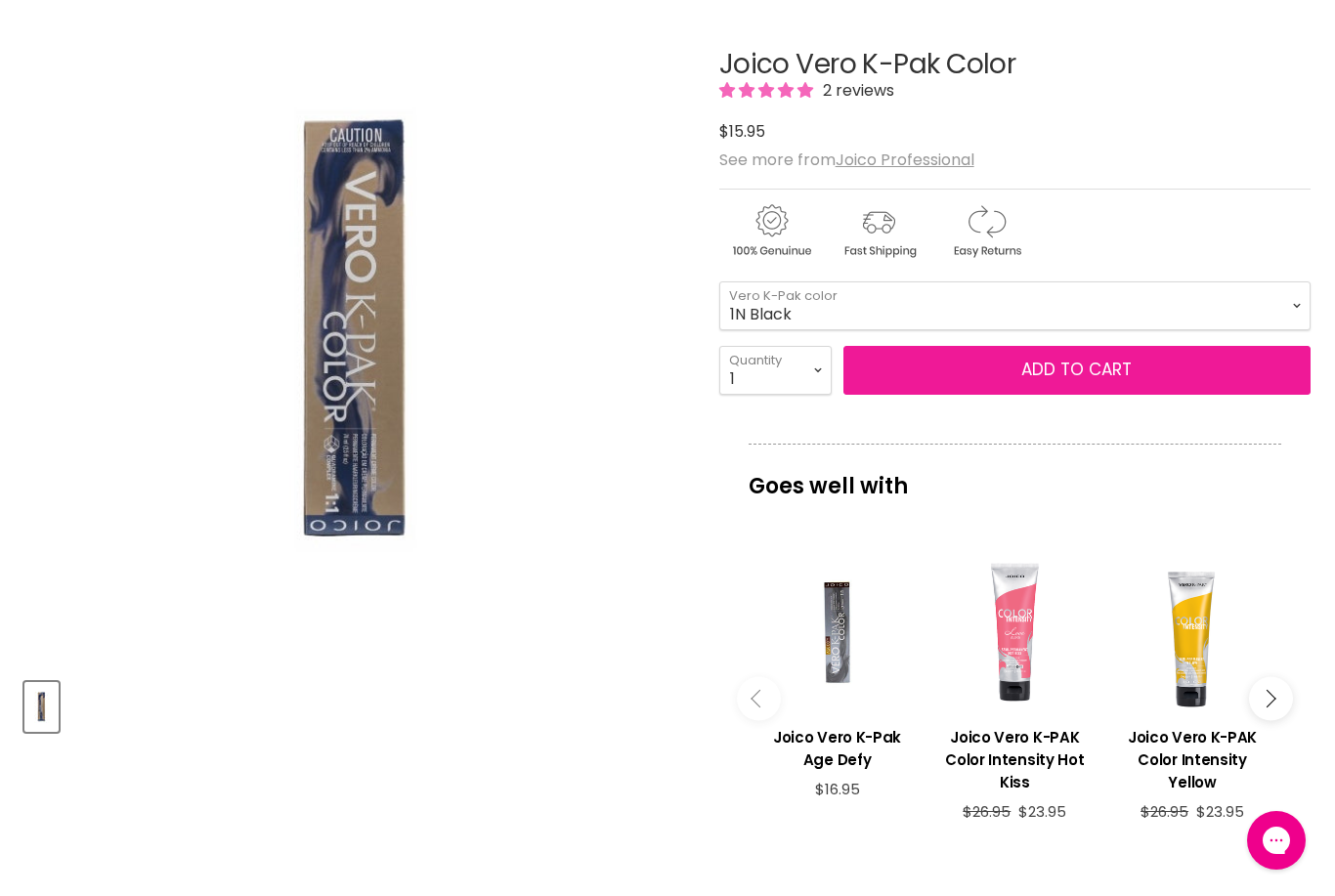
click at [1095, 373] on button "Add to cart" at bounding box center [1078, 370] width 467 height 49
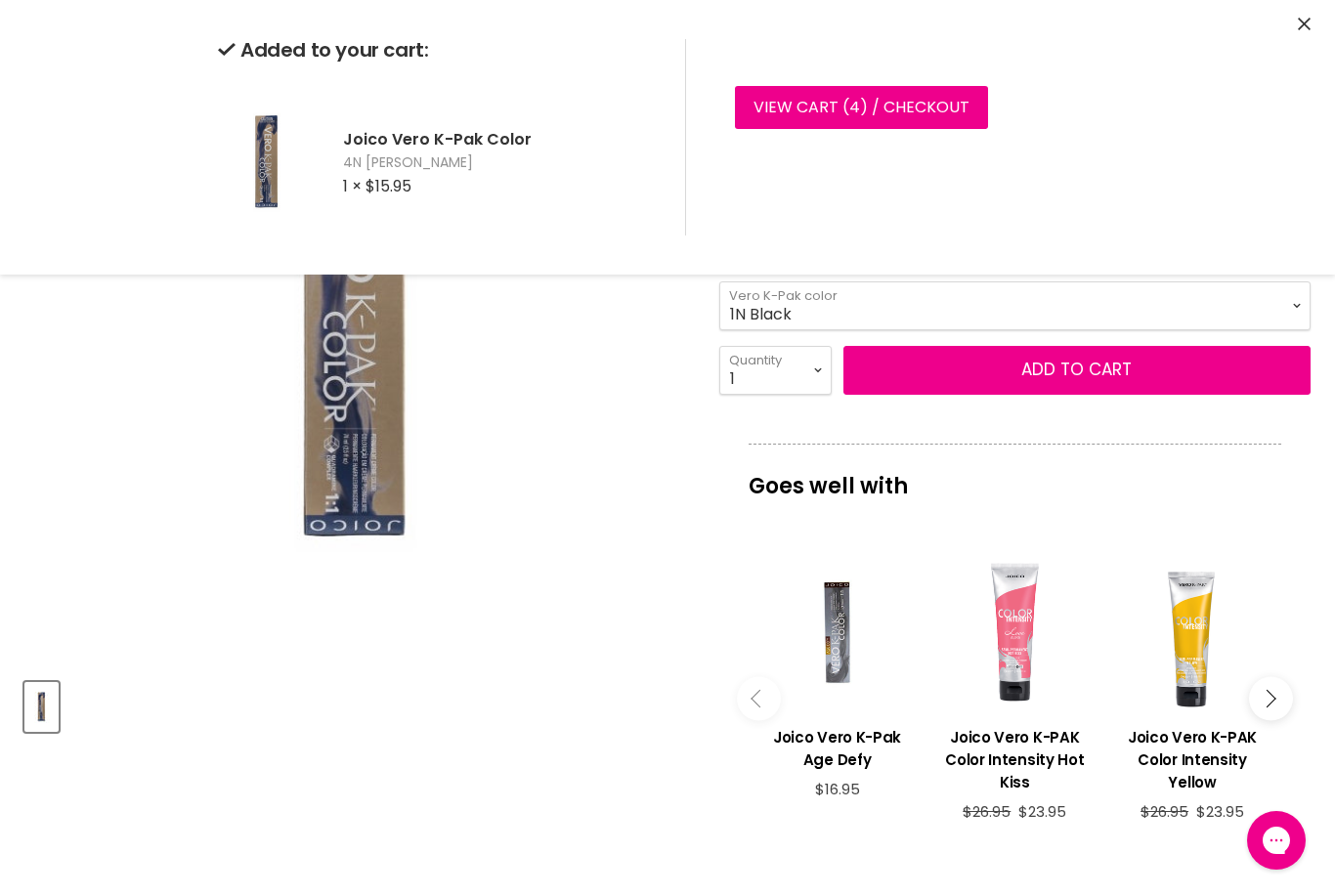
click at [1124, 307] on select "10N Sultry Blonde 9N Blonde 8N Med Blonde 7N Drk Blonde 6N Light Brown 5N Med B…" at bounding box center [1015, 305] width 592 height 49
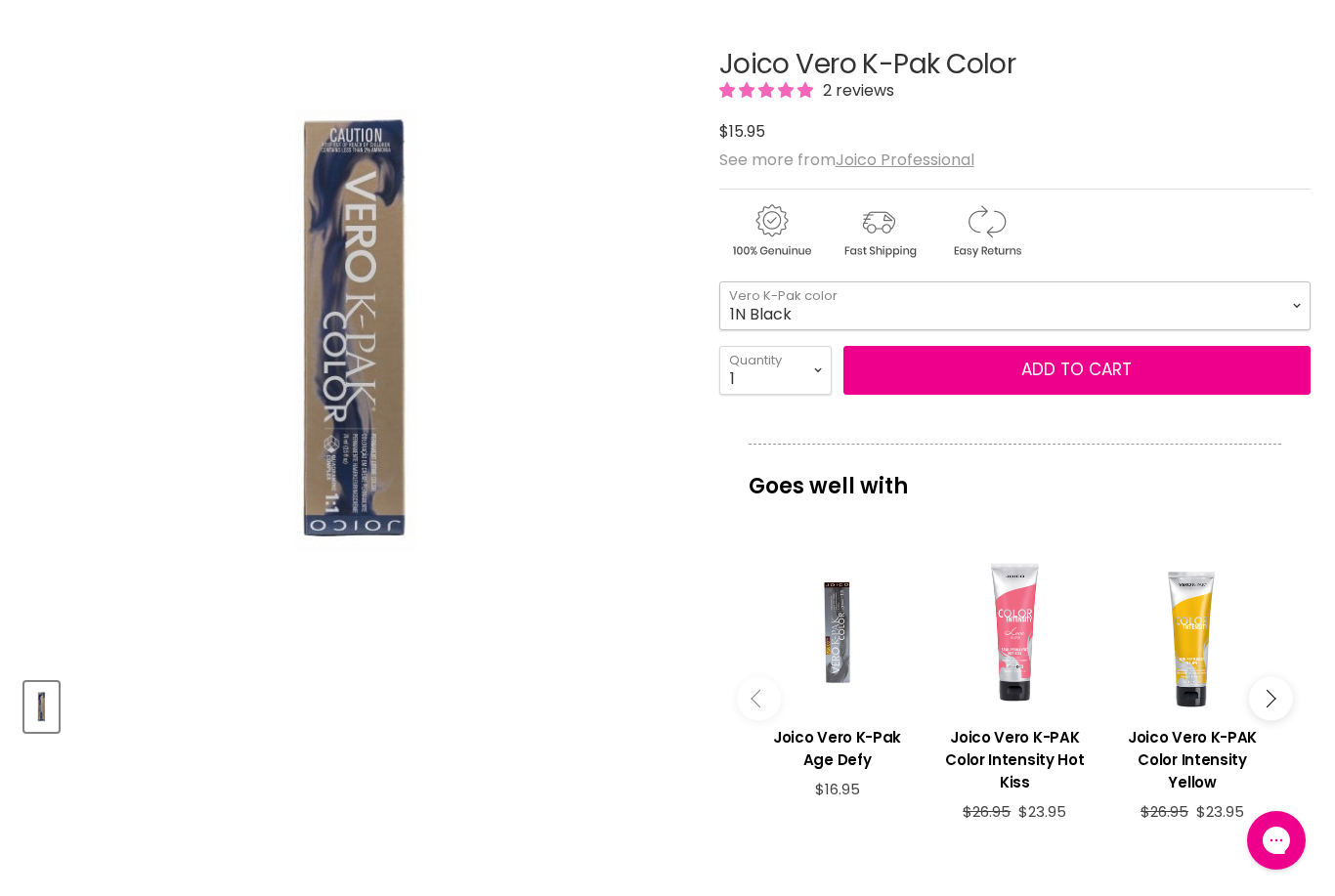
click at [1113, 310] on select "10N Sultry Blonde 9N Blonde 8N Med Blonde 7N Drk Blonde 6N Light Brown 5N Med B…" at bounding box center [1015, 305] width 592 height 49
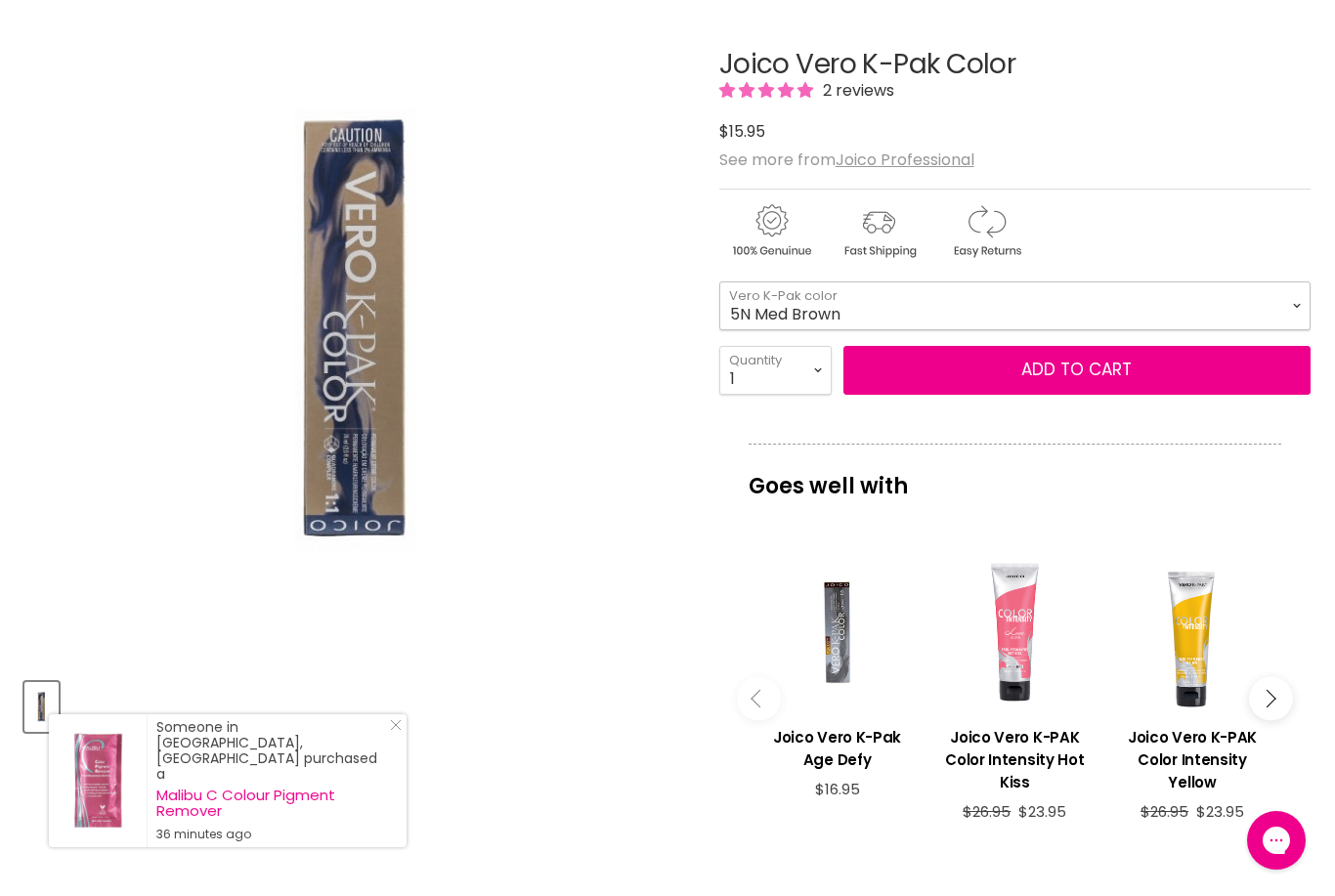
select select "5N Med Brown"
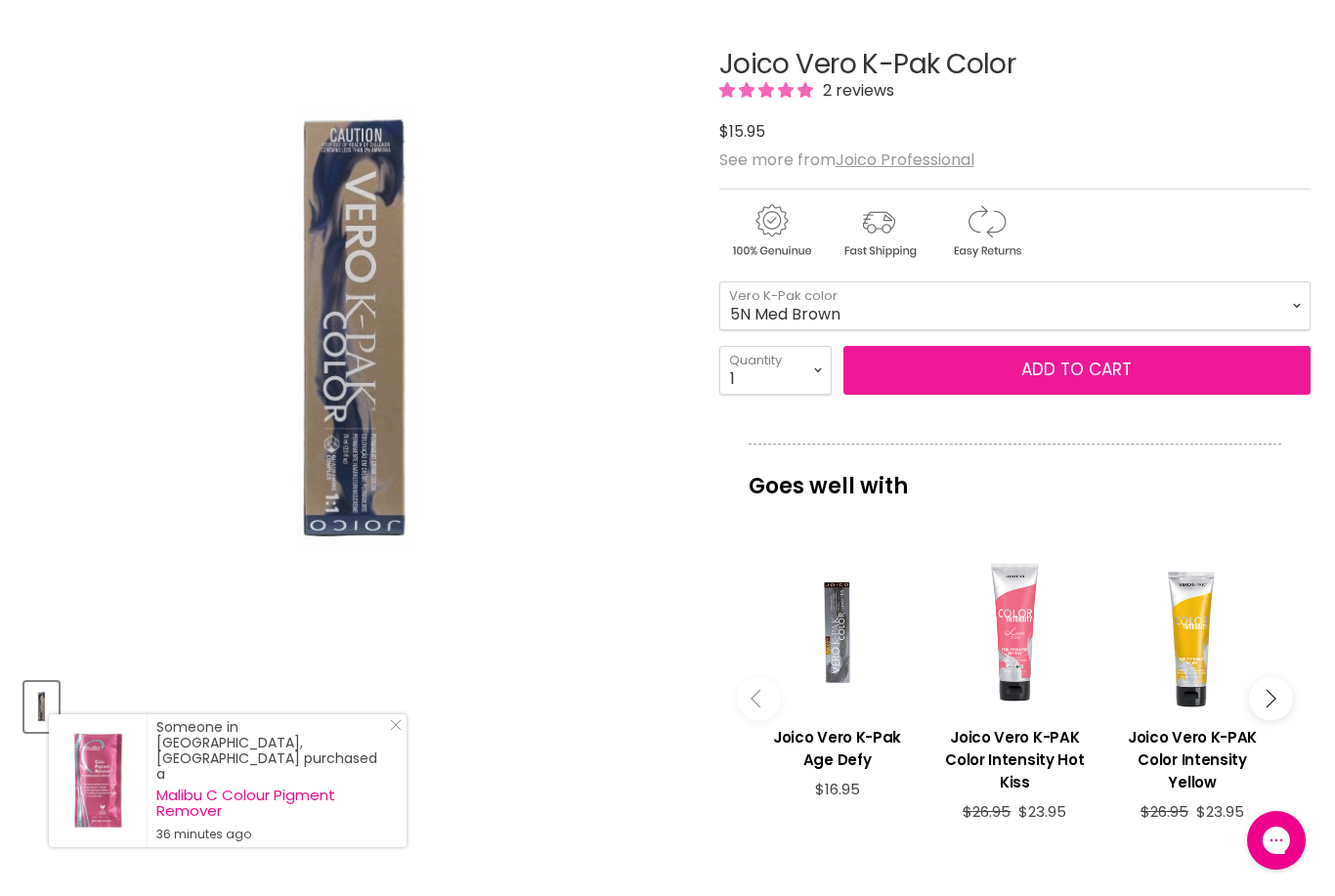
click at [1128, 373] on button "Add to cart" at bounding box center [1078, 370] width 467 height 49
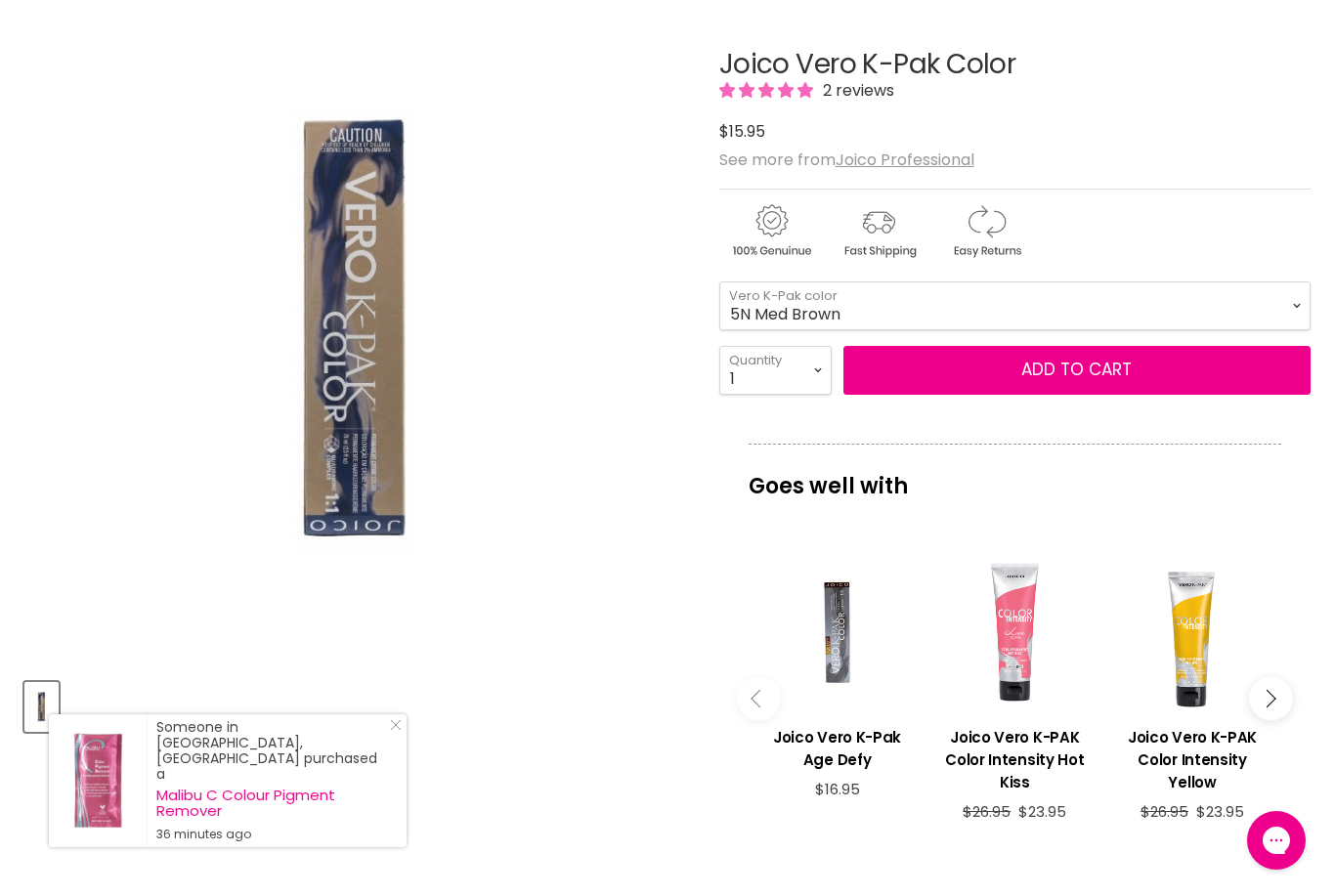
click at [1119, 310] on select "10N Sultry Blonde 9N Blonde 8N Med Blonde 7N Drk Blonde 6N Light Brown 5N Med B…" at bounding box center [1015, 305] width 592 height 49
click at [1123, 318] on select "10N Sultry Blonde 9N Blonde 8N Med Blonde 7N Drk Blonde 6N Light Brown 5N Med B…" at bounding box center [1015, 305] width 592 height 49
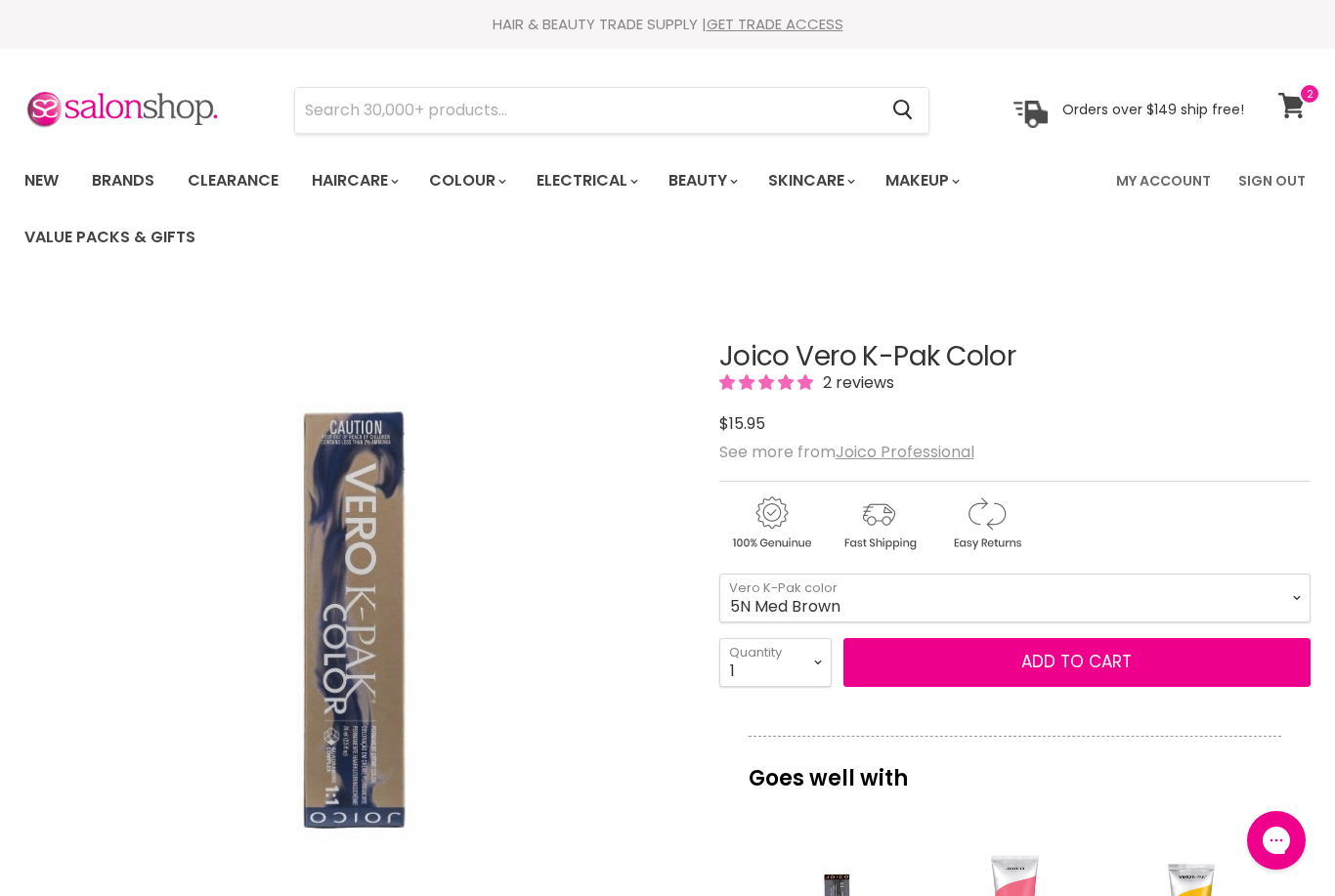
click at [1292, 103] on icon at bounding box center [1292, 105] width 26 height 25
